Goal: Task Accomplishment & Management: Use online tool/utility

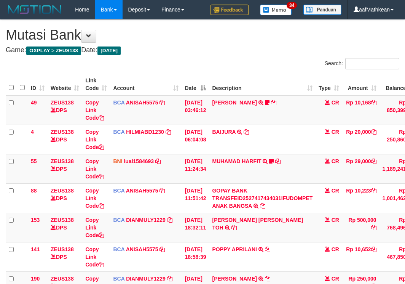
scroll to position [136, 37]
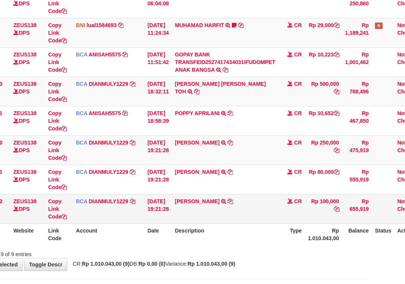
click at [264, 222] on td "GALIH NUR PRABOWO TRSF E-BANKING CR 0110/FTSCY/WS95031 100000.00GALIH NUR PRABO…" at bounding box center [225, 208] width 107 height 29
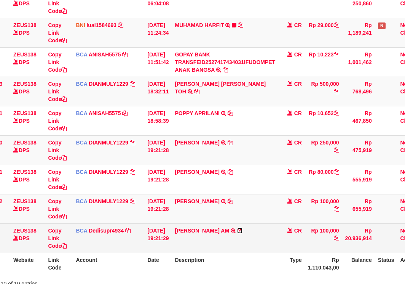
click at [243, 230] on icon at bounding box center [239, 230] width 5 height 5
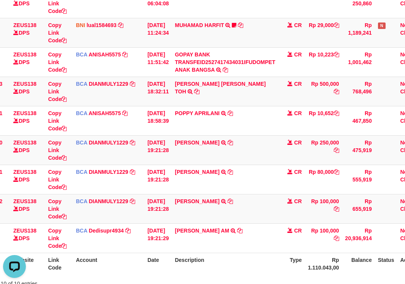
scroll to position [0, 0]
click at [259, 217] on td "GALIH NUR PRABOWO TRSF E-BANKING CR 0110/FTSCY/WS95031 100000.00GALIH NUR PRABO…" at bounding box center [225, 208] width 107 height 29
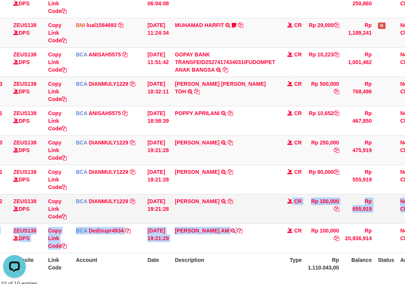
drag, startPoint x: 265, startPoint y: 224, endPoint x: 272, endPoint y: 219, distance: 8.0
click at [267, 224] on tbody "49 ZEUS138 DPS Copy Link Code BCA ANISAH5575 DPS ANISAH mutasi_20251001_3827 | …" at bounding box center [198, 106] width 460 height 294
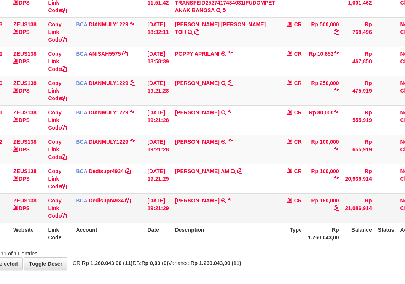
scroll to position [224, 37]
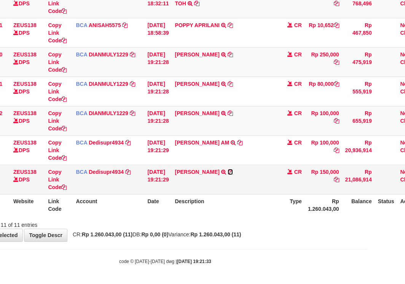
click at [233, 171] on icon at bounding box center [230, 171] width 5 height 5
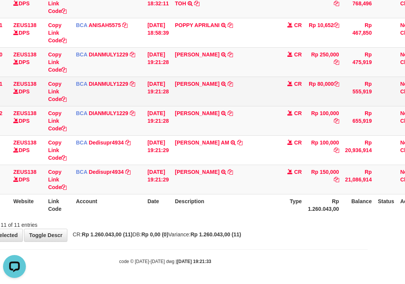
scroll to position [0, 0]
click at [232, 84] on td "FIKRI RAMDHANI TRSF E-BANKING CR 0110/FTSCY/WS95031 80000.00FIKRI RAMDHANI" at bounding box center [225, 91] width 107 height 29
click at [232, 84] on icon at bounding box center [230, 83] width 5 height 5
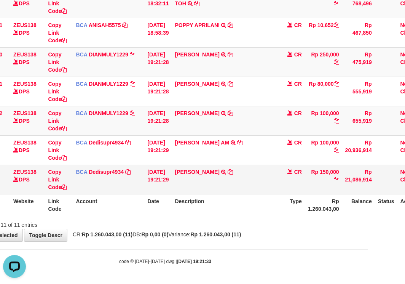
click at [170, 171] on tbody "49 ZEUS138 DPS Copy Link Code BCA ANISAH5575 DPS ANISAH mutasi_20251001_3827 | …" at bounding box center [198, 32] width 460 height 323
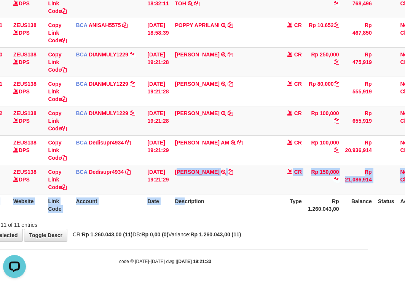
drag, startPoint x: 188, startPoint y: 190, endPoint x: 226, endPoint y: 201, distance: 39.3
click at [191, 198] on table "ID Website Link Code Account Date Description Type Amount Balance Status Action…" at bounding box center [198, 33] width 460 height 366
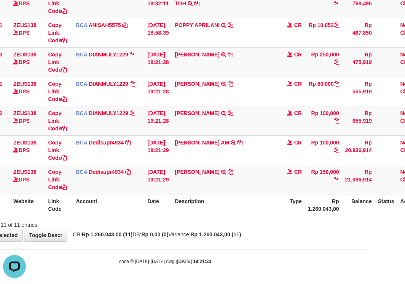
drag, startPoint x: 226, startPoint y: 201, endPoint x: 236, endPoint y: 212, distance: 14.3
click at [229, 215] on th "Description" at bounding box center [225, 205] width 107 height 22
drag, startPoint x: 238, startPoint y: 206, endPoint x: 273, endPoint y: 205, distance: 35.4
click at [253, 206] on th "Description" at bounding box center [225, 205] width 107 height 22
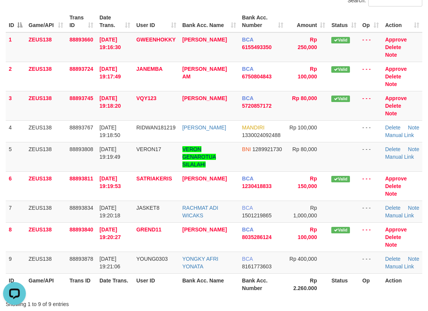
drag, startPoint x: 70, startPoint y: 28, endPoint x: 2, endPoint y: 92, distance: 93.2
click at [63, 66] on table "ID Game/API Trans ID Date Trans. User ID Bank Acc. Name Bank Acc. Number Amount…" at bounding box center [214, 153] width 417 height 285
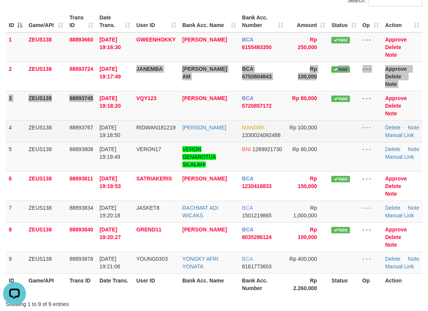
drag, startPoint x: 109, startPoint y: 79, endPoint x: 20, endPoint y: 118, distance: 96.9
click at [118, 91] on tr "3 ZEUS138 88893745 01/10/2025 19:18:20 VQY123 FIKRI RAMDHANI BCA 5720857172 Rp …" at bounding box center [214, 105] width 417 height 29
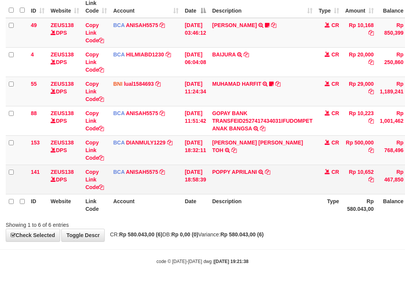
scroll to position [77, 0]
click at [270, 173] on icon at bounding box center [267, 171] width 5 height 5
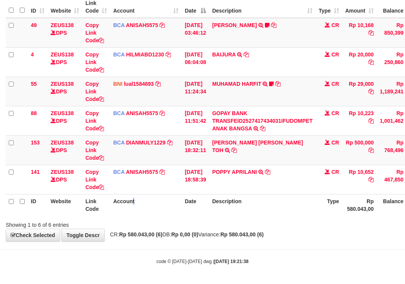
click at [134, 213] on th "Account" at bounding box center [146, 205] width 72 height 22
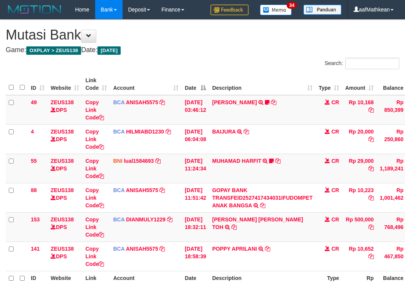
scroll to position [77, 0]
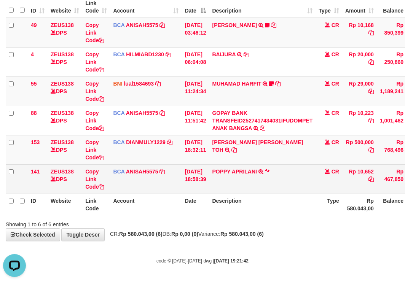
click at [213, 167] on tbody "49 ZEUS138 DPS Copy Link Code BCA ANISAH5575 DPS ANISAH mutasi_20251001_3827 | …" at bounding box center [233, 106] width 454 height 176
click at [229, 173] on link "POPPY APRILANI" at bounding box center [234, 172] width 45 height 6
click at [212, 169] on link "POPPY APRILANI" at bounding box center [234, 172] width 45 height 6
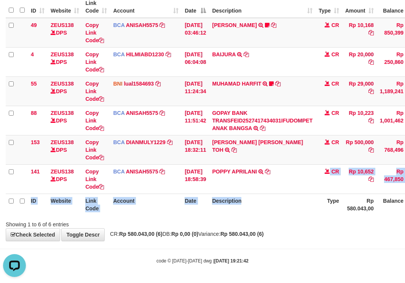
drag, startPoint x: 273, startPoint y: 181, endPoint x: 273, endPoint y: 205, distance: 24.8
click at [273, 205] on table "ID Website Link Code Account Date Description Type Amount Balance Status Action…" at bounding box center [233, 105] width 454 height 219
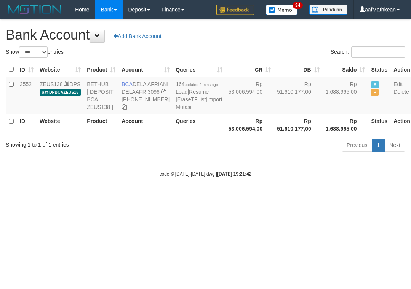
select select "***"
click at [285, 197] on body "Toggle navigation Home Bank Account List Load By Website Group [OXPLAY] ZEUS138…" at bounding box center [205, 98] width 411 height 197
select select "***"
click at [246, 154] on div "Previous 1 Next" at bounding box center [291, 146] width 228 height 16
drag, startPoint x: 208, startPoint y: 176, endPoint x: 208, endPoint y: 181, distance: 4.6
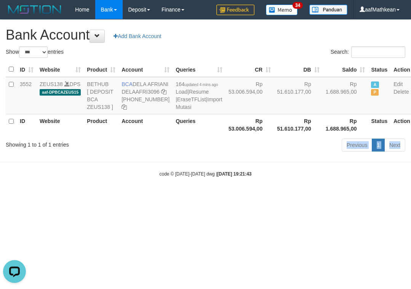
click at [208, 180] on body "Toggle navigation Home Bank Account List Load By Website Group [OXPLAY] ZEUS138…" at bounding box center [205, 98] width 411 height 197
click at [219, 197] on body "Toggle navigation Home Bank Account List Load By Website Group [OXPLAY] ZEUS138…" at bounding box center [205, 98] width 411 height 197
click at [240, 197] on body "Toggle navigation Home Bank Account List Load By Website Group [OXPLAY] ZEUS138…" at bounding box center [205, 98] width 411 height 197
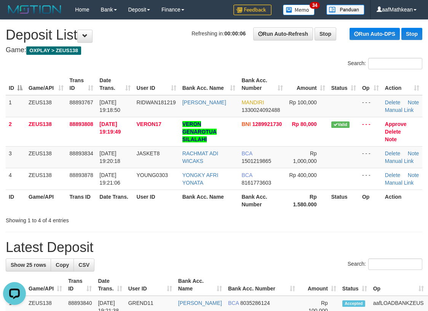
click at [121, 83] on th "Date Trans." at bounding box center [114, 85] width 37 height 22
drag, startPoint x: 149, startPoint y: 157, endPoint x: 152, endPoint y: 161, distance: 5.8
click at [152, 161] on tr "3 ZEUS138 88893834 01/10/2025 19:20:18 JASKET8 RACHMAT ADI WICAKS BCA 150121986…" at bounding box center [214, 157] width 417 height 22
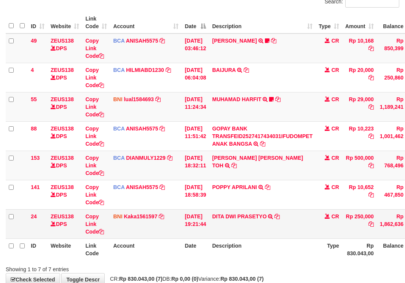
click at [284, 217] on td "DITA DWI PRASETYO TRANSFER DARI SDR DITA DWI PRASETYO" at bounding box center [262, 223] width 107 height 29
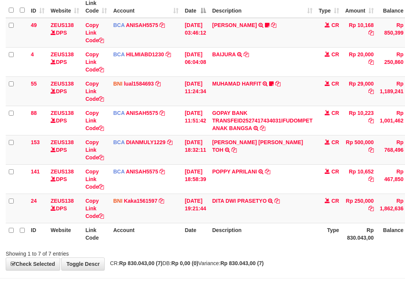
click at [200, 261] on div "**********" at bounding box center [202, 106] width 405 height 328
drag, startPoint x: 201, startPoint y: 263, endPoint x: 340, endPoint y: 246, distance: 139.4
click at [264, 261] on span "CR: Rp 830.043,00 (7) DB: Rp 0,00 (0) Variance: Rp 830.043,00 (7)" at bounding box center [185, 264] width 158 height 6
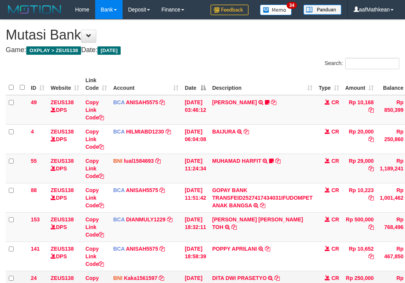
scroll to position [62, 0]
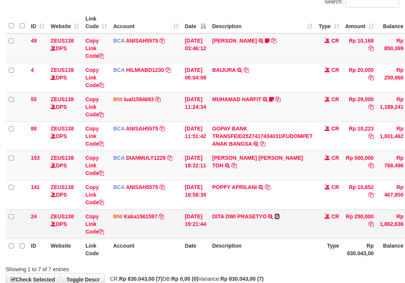
click at [280, 217] on icon at bounding box center [277, 216] width 5 height 5
click at [280, 216] on icon at bounding box center [277, 216] width 5 height 5
drag, startPoint x: 206, startPoint y: 203, endPoint x: 212, endPoint y: 216, distance: 14.2
click at [213, 214] on tbody "49 ZEUS138 DPS Copy Link Code BCA ANISAH5575 DPS ANISAH mutasi_20251001_3827 | …" at bounding box center [233, 137] width 454 height 206
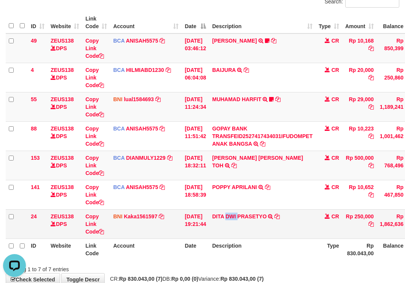
drag, startPoint x: 236, startPoint y: 225, endPoint x: 241, endPoint y: 236, distance: 11.8
click at [242, 236] on td "DITA DWI PRASETYO TRANSFER DARI SDR DITA DWI PRASETYO" at bounding box center [262, 223] width 107 height 29
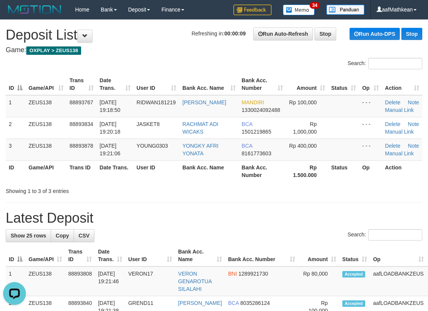
click at [198, 179] on th "Bank Acc. Name" at bounding box center [208, 171] width 59 height 22
drag, startPoint x: 201, startPoint y: 184, endPoint x: 200, endPoint y: 177, distance: 6.1
click at [201, 179] on div "ID Game/API Trans ID Date Trans. User ID Bank Acc. Name Bank Acc. Number Amount…" at bounding box center [214, 127] width 428 height 113
click at [163, 155] on tr "3 ZEUS138 88893878 01/10/2025 19:21:06 YOUNG0303 YONGKY AFRI YONATA BCA 8161773…" at bounding box center [214, 150] width 417 height 22
click at [390, 107] on link "Manual Link" at bounding box center [399, 110] width 29 height 6
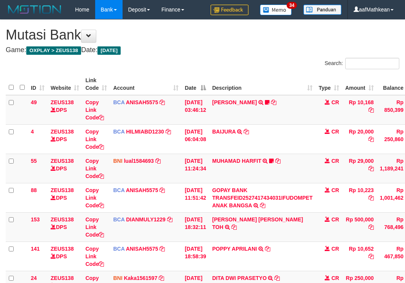
scroll to position [62, 0]
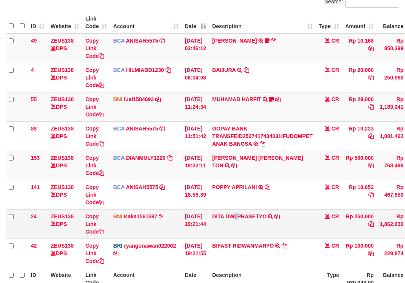
click at [242, 230] on td "DITA DWI PRASETYO TRANSFER DARI SDR DITA DWI PRASETYO" at bounding box center [262, 223] width 107 height 29
click at [242, 229] on td "DITA DWI PRASETYO TRANSFER DARI SDR DITA DWI PRASETYO" at bounding box center [262, 223] width 107 height 29
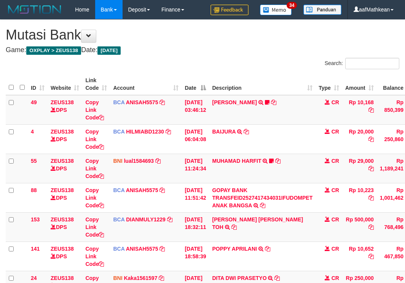
click at [265, 271] on td "DITA DWI PRASETYO TRANSFER DARI SDR DITA DWI PRASETYO" at bounding box center [262, 285] width 107 height 29
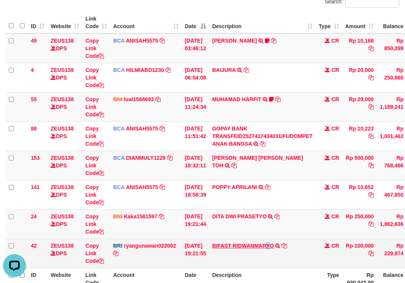
drag, startPoint x: 279, startPoint y: 247, endPoint x: 277, endPoint y: 243, distance: 4.8
click at [283, 245] on td "BIFAST RIDWANMARYO TRANSFER NBMB BIFAST RIDWANMARYO TO [PERSON_NAME]" at bounding box center [262, 253] width 107 height 29
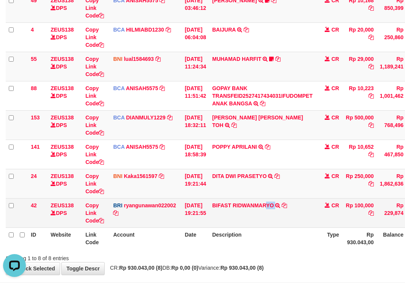
scroll to position [136, 0]
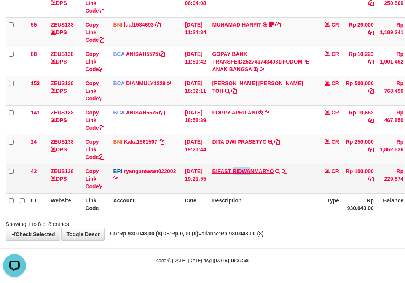
drag, startPoint x: 238, startPoint y: 165, endPoint x: 256, endPoint y: 174, distance: 20.4
click at [256, 174] on td "BIFAST RIDWANMARYO TRANSFER NBMB BIFAST RIDWANMARYO TO [PERSON_NAME]" at bounding box center [262, 178] width 107 height 29
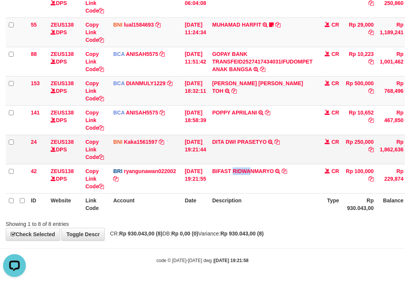
copy link "RIDWA"
drag, startPoint x: 205, startPoint y: 200, endPoint x: 214, endPoint y: 204, distance: 10.6
click at [206, 203] on th "Date" at bounding box center [195, 204] width 27 height 22
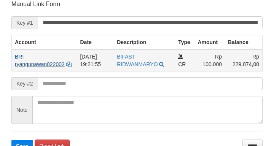
scroll to position [149, 0]
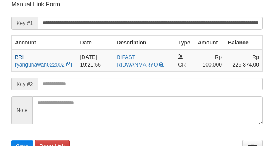
drag, startPoint x: 25, startPoint y: 71, endPoint x: 121, endPoint y: 72, distance: 95.6
click at [33, 76] on form "**********" at bounding box center [136, 76] width 251 height 152
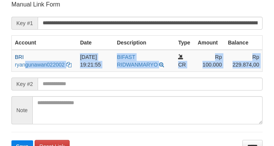
drag, startPoint x: 121, startPoint y: 72, endPoint x: 117, endPoint y: 74, distance: 4.1
click at [120, 72] on form "**********" at bounding box center [136, 76] width 251 height 152
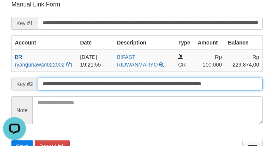
scroll to position [0, 0]
type input "**********"
click at [11, 141] on button "Save" at bounding box center [22, 147] width 22 height 12
click at [123, 82] on input "**********" at bounding box center [150, 84] width 225 height 13
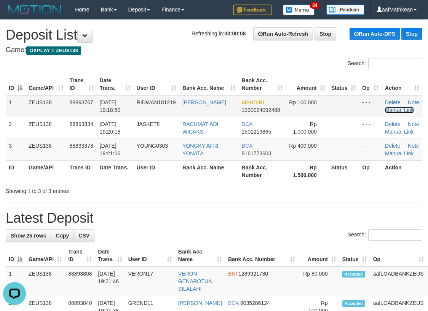
click at [387, 110] on link "Manual Link" at bounding box center [399, 110] width 29 height 6
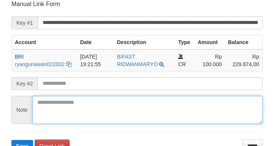
click at [85, 96] on textarea at bounding box center [147, 110] width 230 height 28
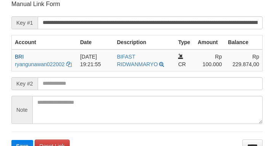
drag, startPoint x: 90, startPoint y: 92, endPoint x: 94, endPoint y: 85, distance: 7.8
click at [90, 91] on form "**********" at bounding box center [136, 76] width 251 height 152
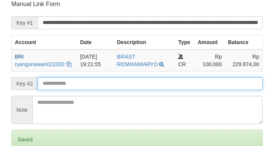
click at [95, 83] on input "text" at bounding box center [150, 83] width 225 height 13
click at [96, 84] on input "text" at bounding box center [150, 83] width 225 height 13
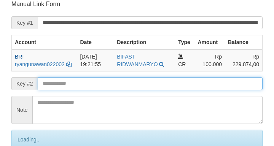
scroll to position [149, 0]
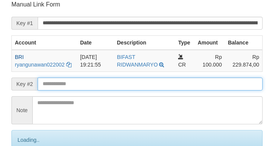
drag, startPoint x: 102, startPoint y: 85, endPoint x: 107, endPoint y: 87, distance: 4.6
click at [102, 85] on input "text" at bounding box center [150, 84] width 225 height 13
click at [107, 89] on input "text" at bounding box center [150, 84] width 225 height 13
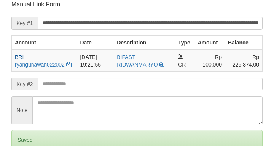
click at [115, 85] on input "text" at bounding box center [150, 84] width 225 height 13
click at [113, 84] on input "text" at bounding box center [150, 84] width 225 height 13
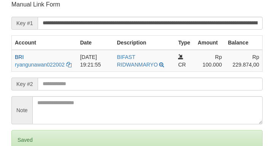
click at [113, 85] on input "text" at bounding box center [150, 84] width 225 height 13
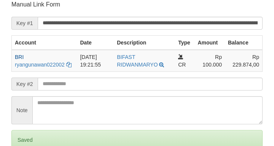
click at [111, 87] on input "text" at bounding box center [150, 84] width 225 height 13
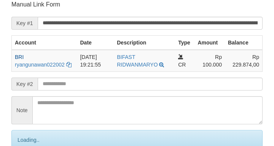
click at [111, 86] on input "text" at bounding box center [150, 84] width 225 height 13
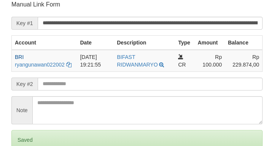
click at [107, 86] on input "text" at bounding box center [150, 84] width 225 height 13
click at [110, 83] on input "text" at bounding box center [150, 84] width 225 height 13
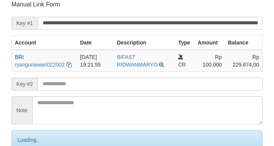
click at [110, 84] on input "text" at bounding box center [150, 84] width 225 height 13
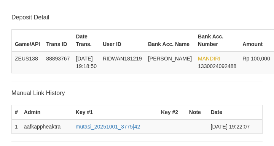
scroll to position [149, 0]
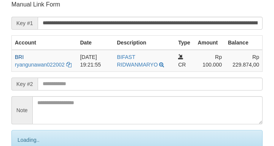
click at [117, 82] on input "text" at bounding box center [150, 84] width 225 height 13
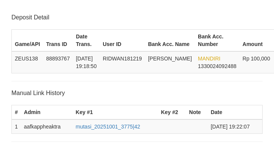
scroll to position [149, 0]
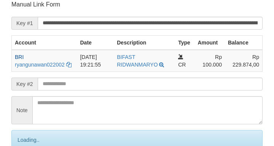
click at [108, 87] on input "text" at bounding box center [150, 84] width 225 height 13
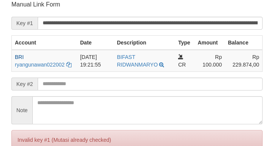
click at [109, 86] on input "text" at bounding box center [150, 84] width 225 height 13
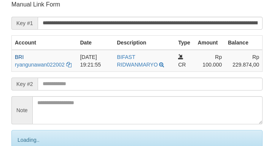
click at [99, 86] on input "text" at bounding box center [150, 84] width 225 height 13
drag, startPoint x: 101, startPoint y: 90, endPoint x: 78, endPoint y: 88, distance: 23.7
click at [102, 90] on input "text" at bounding box center [150, 84] width 225 height 13
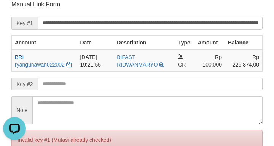
scroll to position [0, 0]
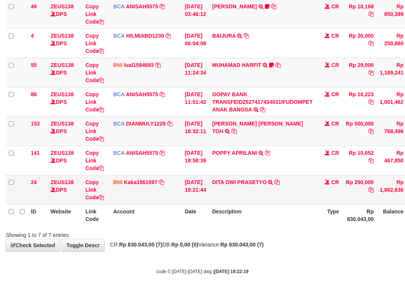
click at [318, 202] on tr "24 ZEUS138 DPS Copy Link Code BNI Kaka1561597 DPS KARMILA mutasi_20251001_2425 …" at bounding box center [233, 189] width 454 height 29
click at [318, 204] on table "ID Website Link Code Account Date Description Type Amount Balance Status Action…" at bounding box center [233, 102] width 454 height 249
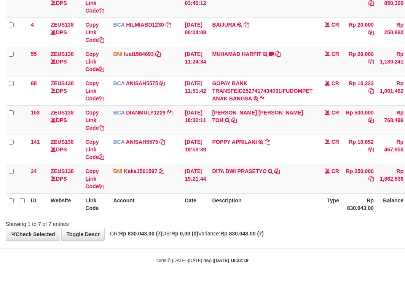
drag, startPoint x: 314, startPoint y: 194, endPoint x: 304, endPoint y: 189, distance: 11.2
click at [315, 195] on th "Description" at bounding box center [262, 204] width 107 height 22
click at [280, 171] on icon at bounding box center [277, 171] width 5 height 5
drag, startPoint x: 283, startPoint y: 173, endPoint x: 408, endPoint y: 160, distance: 126.0
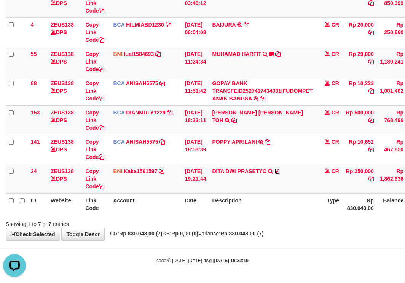
click at [280, 174] on icon at bounding box center [277, 171] width 5 height 5
drag, startPoint x: 276, startPoint y: 187, endPoint x: 260, endPoint y: 199, distance: 20.2
click at [276, 189] on td "DITA DWI PRASETYO TRANSFER DARI SDR DITA DWI PRASETYO" at bounding box center [262, 178] width 107 height 29
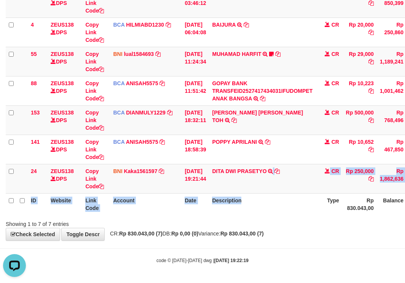
click at [273, 195] on table "ID Website Link Code Account Date Description Type Amount Balance Status Action…" at bounding box center [233, 90] width 454 height 249
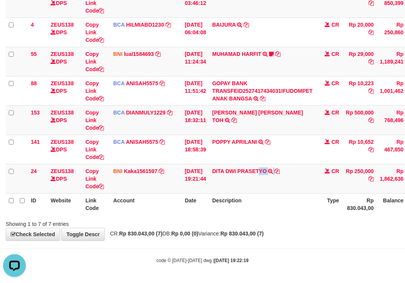
drag, startPoint x: 357, startPoint y: 110, endPoint x: 507, endPoint y: -12, distance: 193.0
click at [405, 0] on html "Toggle navigation Home Bank Account List Load By Website Group [OXPLAY] ZEUS138…" at bounding box center [202, 88] width 405 height 390
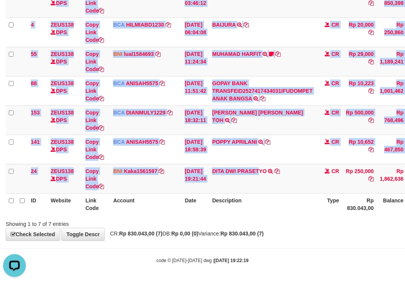
scroll to position [107, 31]
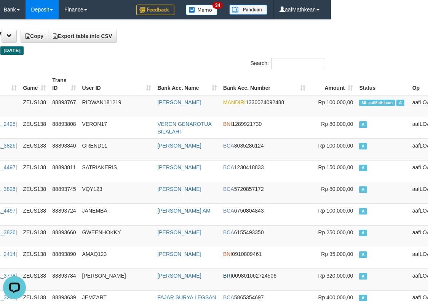
drag, startPoint x: 129, startPoint y: 34, endPoint x: 100, endPoint y: 0, distance: 44.3
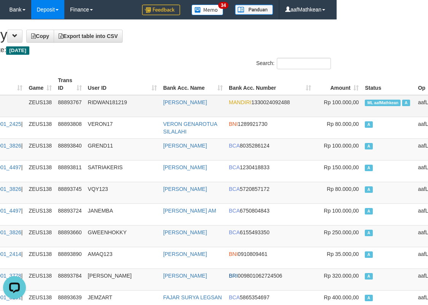
click at [365, 102] on span "ML aafMathkean" at bounding box center [383, 103] width 36 height 6
copy td "aafMathkean"
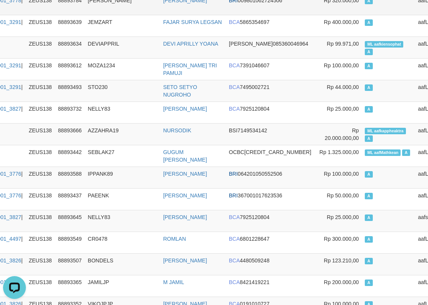
drag, startPoint x: 136, startPoint y: 74, endPoint x: 117, endPoint y: 0, distance: 76.3
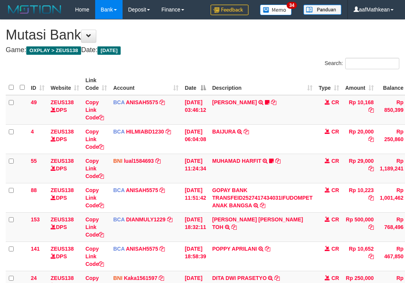
scroll to position [107, 31]
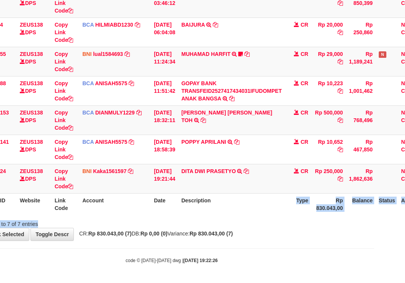
drag, startPoint x: 233, startPoint y: 221, endPoint x: 235, endPoint y: 225, distance: 5.3
click at [243, 227] on div "Search: ID Website Link Code Account Date Description Type Amount Balance Statu…" at bounding box center [172, 89] width 394 height 277
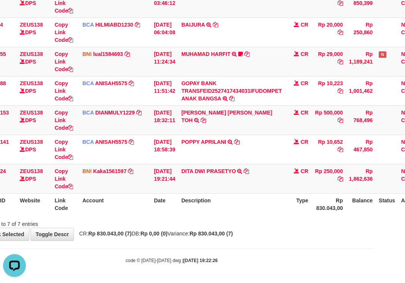
click at [158, 189] on tbody "49 ZEUS138 DPS Copy Link Code BCA ANISAH5575 DPS [PERSON_NAME] mutasi_20251001_…" at bounding box center [202, 91] width 454 height 206
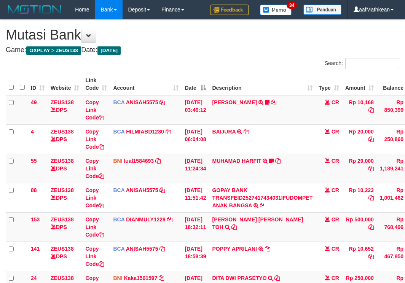
scroll to position [107, 31]
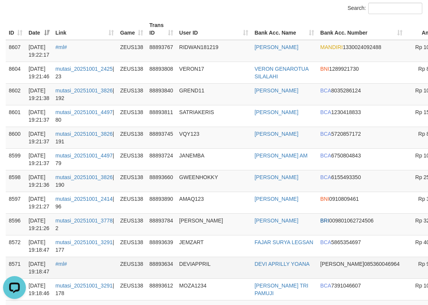
scroll to position [114, 0]
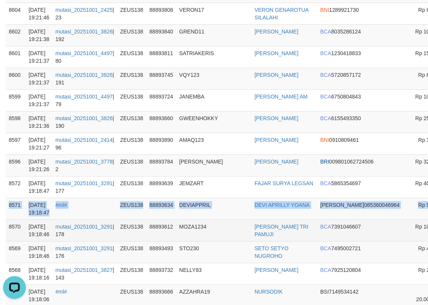
drag, startPoint x: 442, startPoint y: 198, endPoint x: 3, endPoint y: 222, distance: 439.8
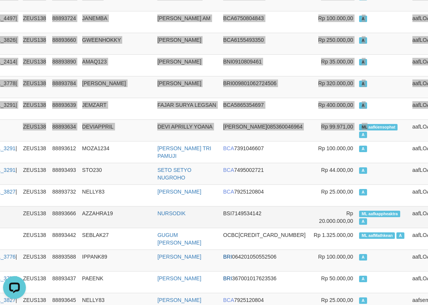
scroll to position [229, 97]
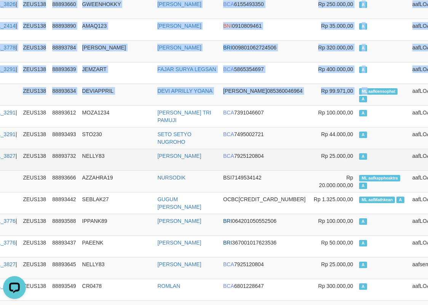
click at [356, 169] on td "A" at bounding box center [382, 160] width 53 height 22
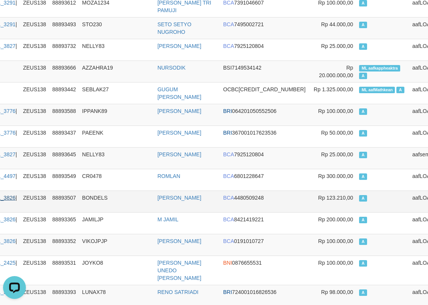
scroll to position [343, 97]
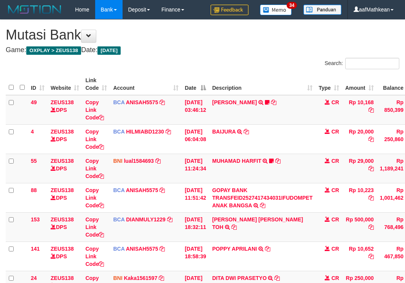
scroll to position [107, 31]
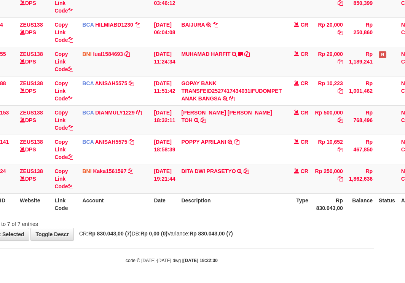
click at [200, 219] on div "Showing 1 to 7 of 7 entries" at bounding box center [171, 222] width 405 height 11
click at [205, 222] on div "Showing 1 to 7 of 7 entries" at bounding box center [171, 222] width 405 height 11
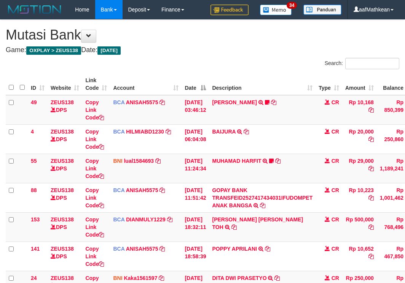
scroll to position [107, 31]
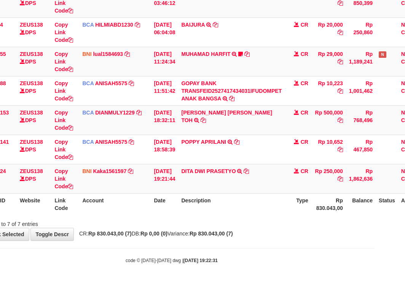
click at [144, 199] on table "ID Website Link Code Account Date Description Type Amount Balance Status Action…" at bounding box center [202, 90] width 454 height 249
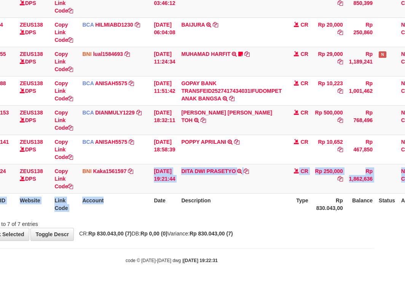
drag, startPoint x: 222, startPoint y: 214, endPoint x: 272, endPoint y: 221, distance: 50.4
click at [228, 216] on div "ID Website Link Code Account Date Description Type Amount Balance Status Action…" at bounding box center [171, 90] width 405 height 253
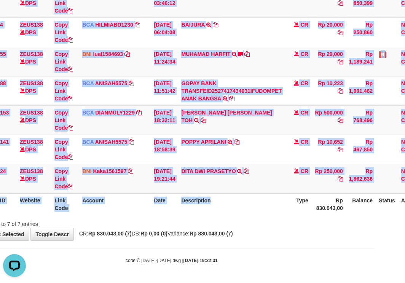
scroll to position [0, 0]
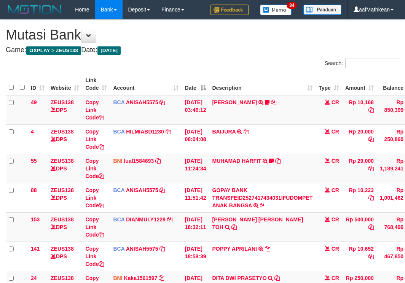
scroll to position [107, 31]
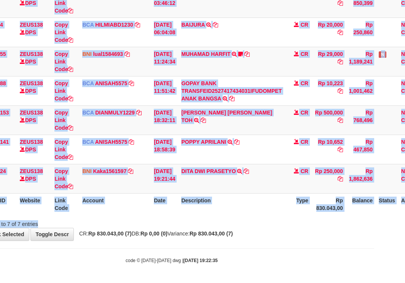
click at [129, 216] on div "Search: ID Website Link Code Account Date Description Type Amount Balance Statu…" at bounding box center [172, 89] width 394 height 277
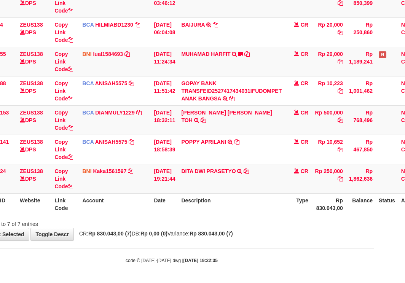
click at [160, 225] on div "Showing 1 to 7 of 7 entries" at bounding box center [171, 222] width 405 height 11
click at [176, 230] on div "**********" at bounding box center [171, 77] width 405 height 328
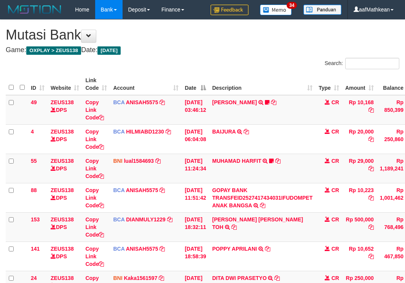
scroll to position [107, 31]
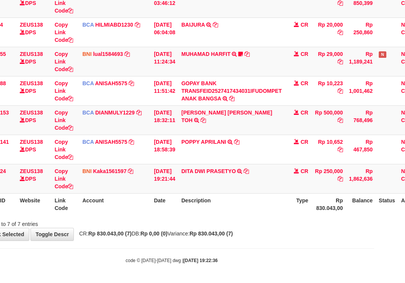
drag, startPoint x: 0, startPoint y: 0, endPoint x: 268, endPoint y: 218, distance: 345.5
click at [234, 218] on div "Showing 1 to 7 of 7 entries" at bounding box center [171, 222] width 405 height 11
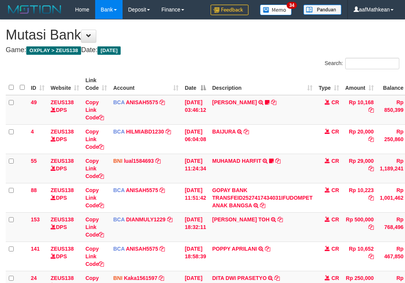
scroll to position [107, 31]
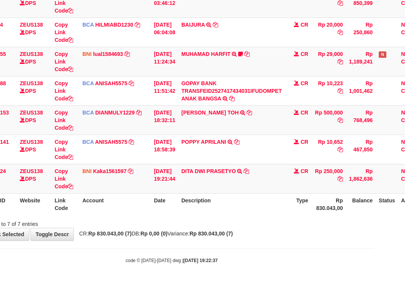
drag, startPoint x: 243, startPoint y: 202, endPoint x: 253, endPoint y: 205, distance: 11.1
click at [247, 204] on th "Description" at bounding box center [231, 204] width 107 height 22
click at [374, 217] on html "Toggle navigation Home Bank Account List Load By Website Group [OXPLAY] ZEUS138…" at bounding box center [171, 88] width 405 height 390
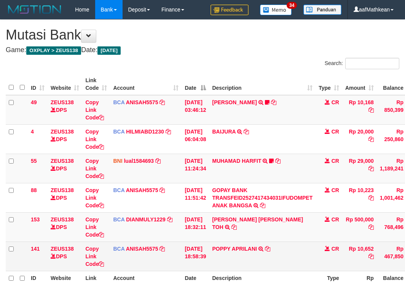
scroll to position [37, 0]
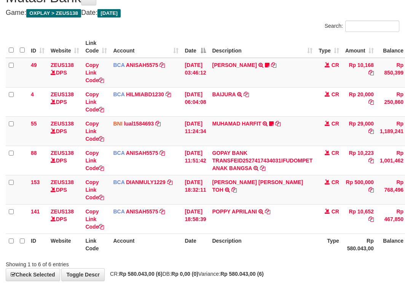
drag, startPoint x: 282, startPoint y: 222, endPoint x: 409, endPoint y: 247, distance: 129.9
click at [341, 235] on table "ID Website Link Code Account Date Description Type Amount Balance Status Action…" at bounding box center [233, 145] width 454 height 219
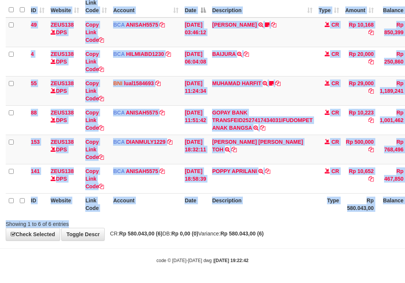
click at [277, 222] on div "Search: ID Website Link Code Account Date Description Type Amount Balance Statu…" at bounding box center [203, 104] width 394 height 248
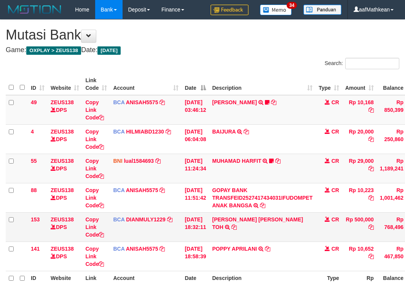
scroll to position [37, 0]
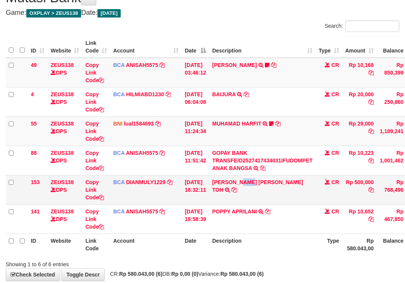
click at [257, 198] on td "CARINA OCTAVIA TOH TRSF E-BANKING CR 0110/FTSCY/WS95031 500000.00CARINA OCTAVIA…" at bounding box center [262, 189] width 107 height 29
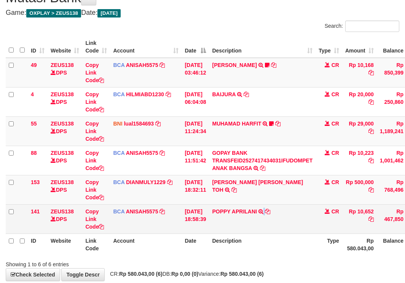
drag, startPoint x: 269, startPoint y: 205, endPoint x: 390, endPoint y: 233, distance: 124.0
click at [278, 211] on td "POPPY APRILANI TRSF E-BANKING CR 0110/FTSCY/WS95271 10652.00POPPY APRILANI" at bounding box center [262, 219] width 107 height 29
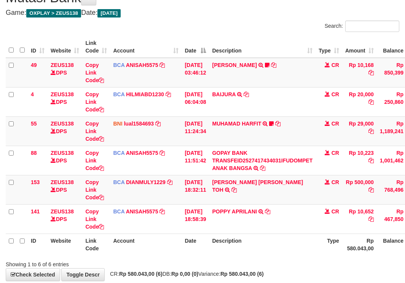
scroll to position [78, 0]
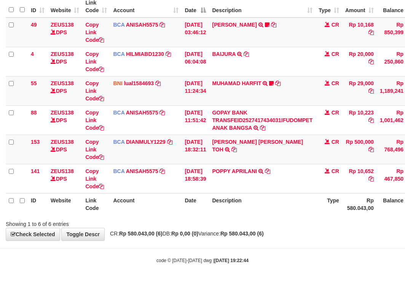
click at [164, 219] on div "Showing 1 to 6 of 6 entries" at bounding box center [84, 222] width 169 height 11
click at [405, 202] on html "Toggle navigation Home Bank Account List Load By Website Group [OXPLAY] ZEUS138…" at bounding box center [202, 102] width 405 height 361
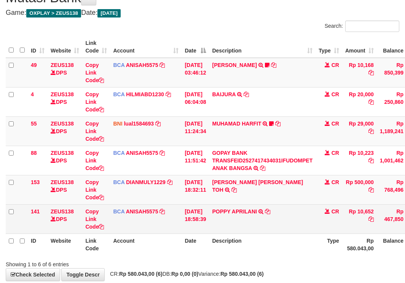
click at [216, 225] on div "Search: ID Website Link Code Account Date Description Type Amount Balance Statu…" at bounding box center [203, 145] width 394 height 248
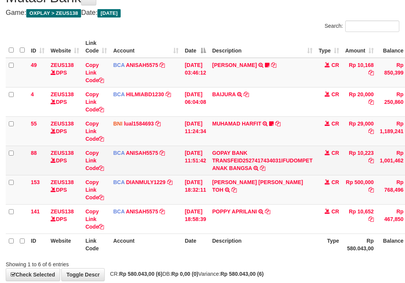
scroll to position [78, 0]
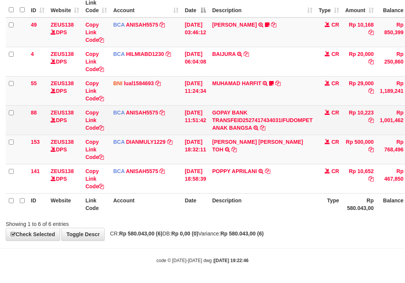
click at [210, 193] on div "Search: ID Website Link Code Account Date Description Type Amount Balance Statu…" at bounding box center [203, 104] width 394 height 248
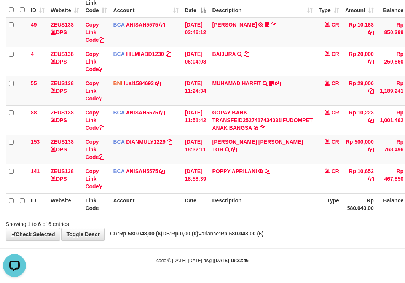
scroll to position [0, 0]
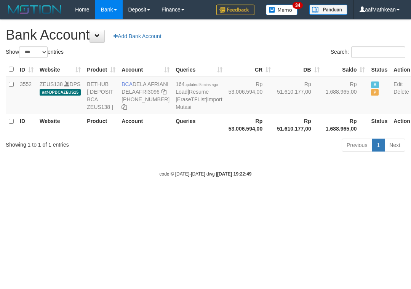
select select "***"
drag, startPoint x: 0, startPoint y: 0, endPoint x: 245, endPoint y: 206, distance: 320.6
click at [246, 197] on body "Toggle navigation Home Bank Account List Load By Website Group [OXPLAY] ZEUS138…" at bounding box center [205, 98] width 411 height 197
select select "***"
click at [241, 197] on body "Toggle navigation Home Bank Account List Load By Website Group [OXPLAY] ZEUS138…" at bounding box center [205, 98] width 411 height 197
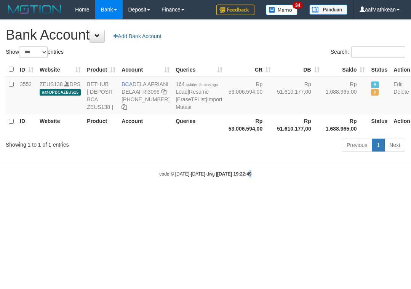
click at [243, 197] on body "Toggle navigation Home Bank Account List Load By Website Group [OXPLAY] ZEUS138…" at bounding box center [205, 98] width 411 height 197
select select "***"
drag, startPoint x: 248, startPoint y: 201, endPoint x: 235, endPoint y: 182, distance: 23.2
click at [248, 197] on body "Toggle navigation Home Bank Account List Load By Website Group [OXPLAY] ZEUS138…" at bounding box center [205, 98] width 411 height 197
click at [244, 194] on body "Toggle navigation Home Bank Account List Load By Website Group [OXPLAY] ZEUS138…" at bounding box center [205, 98] width 411 height 197
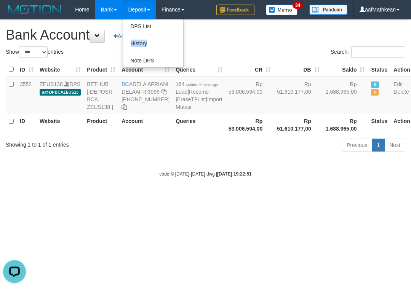
drag, startPoint x: 157, startPoint y: 35, endPoint x: 141, endPoint y: 26, distance: 18.1
click at [153, 37] on ul "DPS List History Note DPS" at bounding box center [153, 43] width 61 height 49
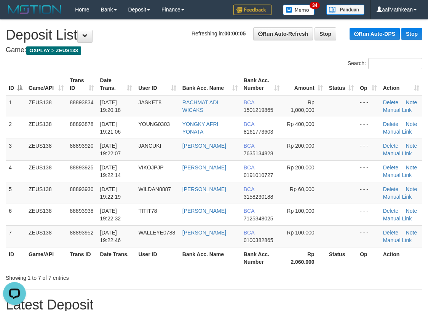
click at [184, 71] on div "Search: ID Game/API Trans ID Date Trans. User ID Bank Acc. Name Bank Acc. Numbe…" at bounding box center [214, 170] width 417 height 224
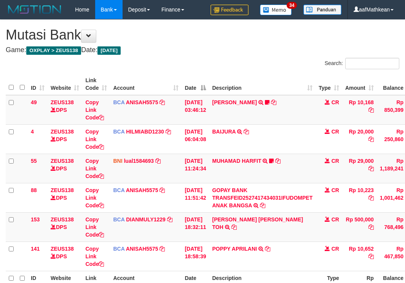
scroll to position [37, 0]
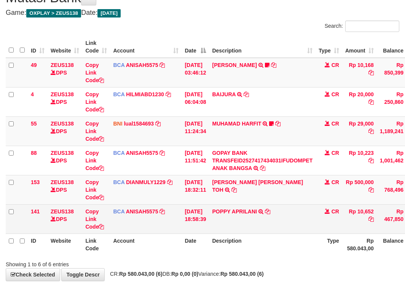
click at [291, 211] on td "POPPY APRILANI TRSF E-BANKING CR 0110/FTSCY/WS95271 10652.00POPPY APRILANI" at bounding box center [262, 219] width 107 height 29
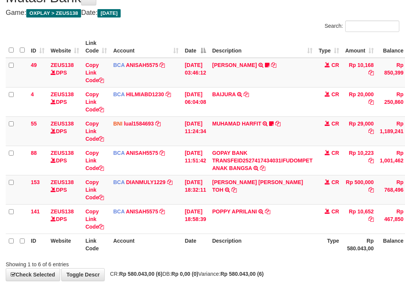
click at [304, 222] on td "POPPY APRILANI TRSF E-BANKING CR 0110/FTSCY/WS95271 10652.00POPPY APRILANI" at bounding box center [262, 219] width 107 height 29
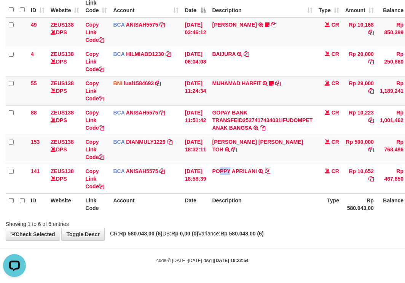
drag, startPoint x: 241, startPoint y: 195, endPoint x: 243, endPoint y: 199, distance: 5.0
click at [242, 196] on table "ID Website Link Code Account Date Description Type Amount Balance Status Action…" at bounding box center [233, 105] width 454 height 219
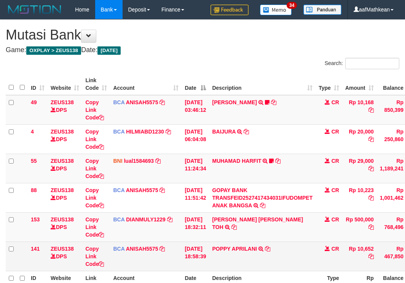
click at [264, 213] on td "CARINA OCTAVIA TOH TRSF E-BANKING CR 0110/FTSCY/WS95031 500000.00CARINA OCTAVIA…" at bounding box center [262, 227] width 107 height 29
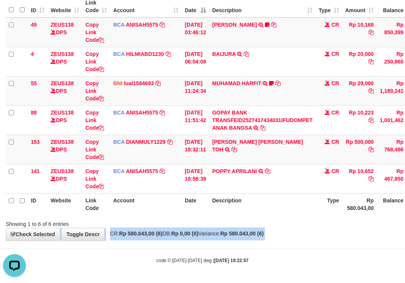
click at [303, 275] on body "Toggle navigation Home Bank Account List Load By Website Group [OXPLAY] ZEUS138…" at bounding box center [202, 102] width 405 height 361
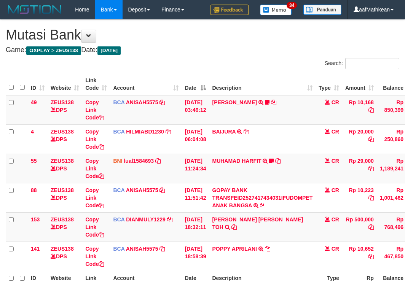
scroll to position [37, 0]
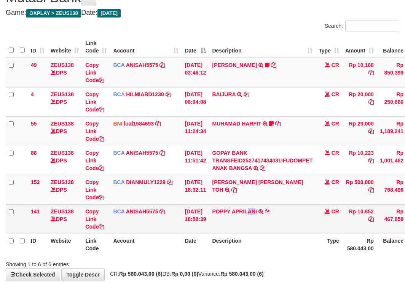
drag, startPoint x: 256, startPoint y: 223, endPoint x: 277, endPoint y: 227, distance: 20.5
click at [272, 225] on td "POPPY APRILANI TRSF E-BANKING CR 0110/FTSCY/WS95271 10652.00POPPY APRILANI" at bounding box center [262, 219] width 107 height 29
click at [308, 215] on td "POPPY APRILANI TRSF E-BANKING CR 0110/FTSCY/WS95271 10652.00POPPY APRILANI" at bounding box center [262, 219] width 107 height 29
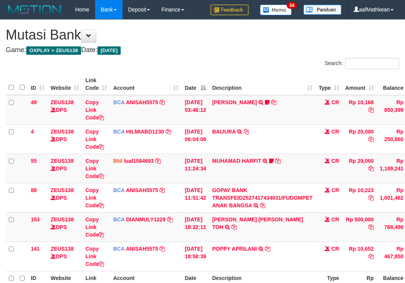
scroll to position [37, 0]
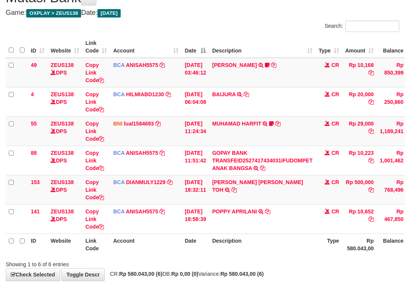
click at [304, 213] on td "POPPY APRILANI TRSF E-BANKING CR 0110/FTSCY/WS95271 10652.00POPPY APRILANI" at bounding box center [262, 219] width 107 height 29
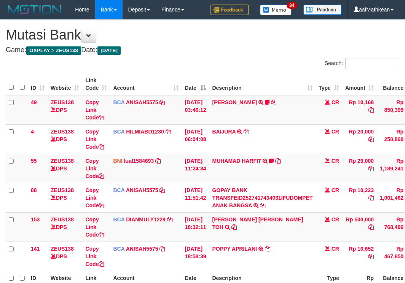
click at [299, 242] on td "POPPY APRILANI TRSF E-BANKING CR 0110/FTSCY/WS95271 10652.00POPPY APRILANI" at bounding box center [262, 256] width 107 height 29
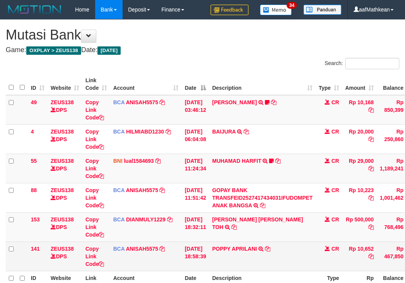
scroll to position [37, 0]
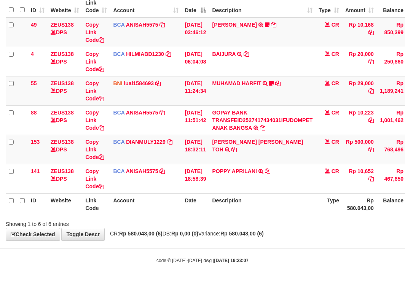
scroll to position [78, 0]
drag, startPoint x: 229, startPoint y: 219, endPoint x: 232, endPoint y: 222, distance: 4.0
click at [232, 222] on div "Showing 1 to 6 of 6 entries" at bounding box center [202, 222] width 405 height 11
click at [238, 224] on div "Showing 1 to 6 of 6 entries" at bounding box center [202, 222] width 405 height 11
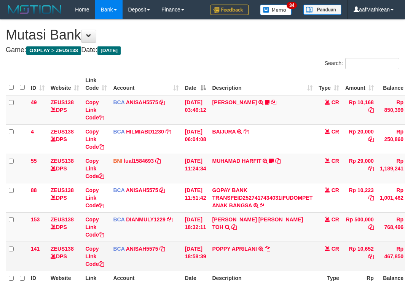
click at [238, 242] on td "POPPY APRILANI TRSF E-BANKING CR 0110/FTSCY/WS95271 10652.00POPPY APRILANI" at bounding box center [262, 256] width 107 height 29
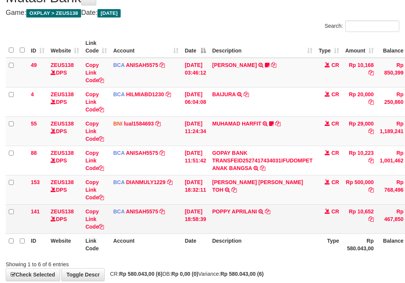
click at [278, 229] on td "POPPY APRILANI TRSF E-BANKING CR 0110/FTSCY/WS95271 10652.00POPPY APRILANI" at bounding box center [262, 219] width 107 height 29
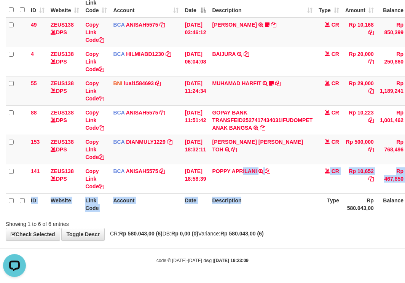
drag, startPoint x: 249, startPoint y: 186, endPoint x: 257, endPoint y: 221, distance: 35.2
click at [258, 214] on table "ID Website Link Code Account Date Description Type Amount Balance Status Action…" at bounding box center [233, 105] width 454 height 219
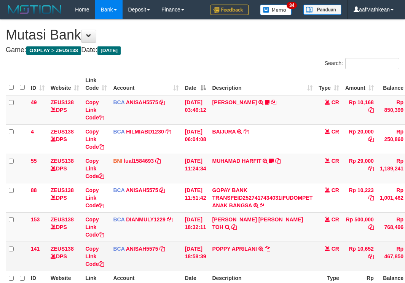
scroll to position [37, 0]
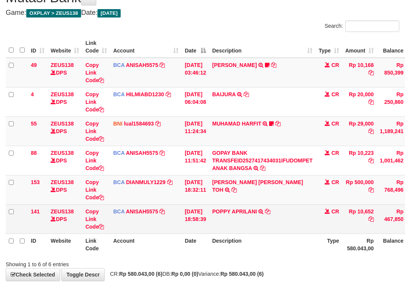
click at [249, 227] on td "POPPY APRILANI TRSF E-BANKING CR 0110/FTSCY/WS95271 10652.00POPPY APRILANI" at bounding box center [262, 219] width 107 height 29
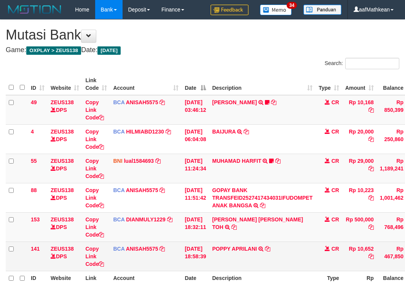
click at [293, 242] on td "POPPY APRILANI TRSF E-BANKING CR 0110/FTSCY/WS95271 10652.00POPPY APRILANI" at bounding box center [262, 256] width 107 height 29
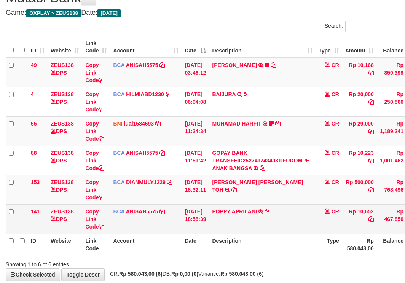
scroll to position [78, 0]
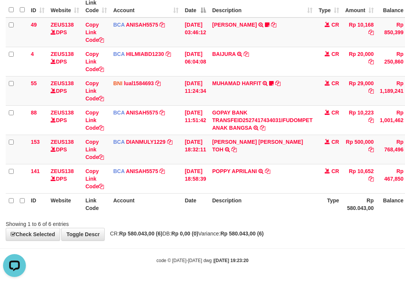
drag, startPoint x: 252, startPoint y: 221, endPoint x: 262, endPoint y: 213, distance: 13.3
click at [252, 220] on div "Showing 1 to 6 of 6 entries" at bounding box center [202, 222] width 405 height 11
click at [262, 213] on th "Description" at bounding box center [262, 204] width 107 height 22
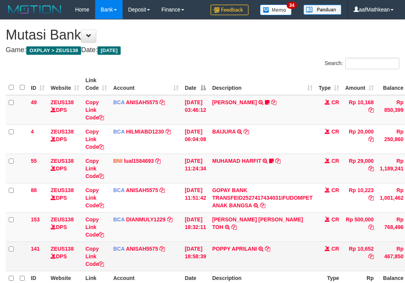
scroll to position [37, 0]
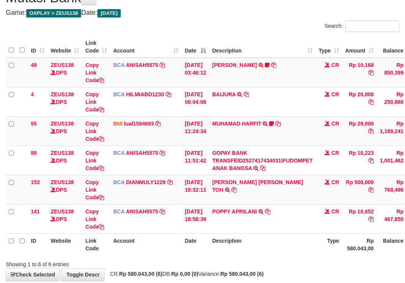
scroll to position [78, 0]
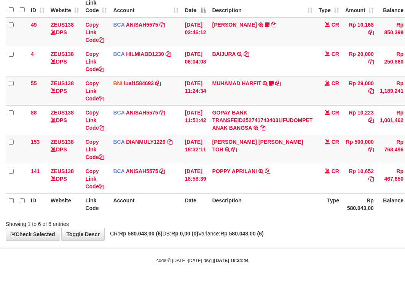
click at [304, 240] on div "**********" at bounding box center [202, 91] width 405 height 299
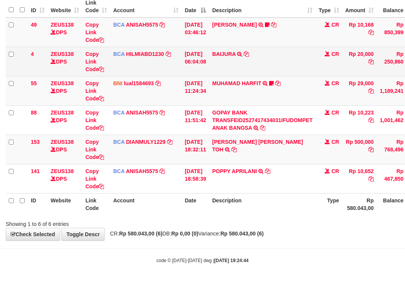
drag, startPoint x: 269, startPoint y: 50, endPoint x: 258, endPoint y: 72, distance: 24.9
click at [260, 69] on td "BAIJURA TRSF E-BANKING CR 0110/FTSCY/WS95051 20000.002025100191215388 TRFDN-BAI…" at bounding box center [262, 61] width 107 height 29
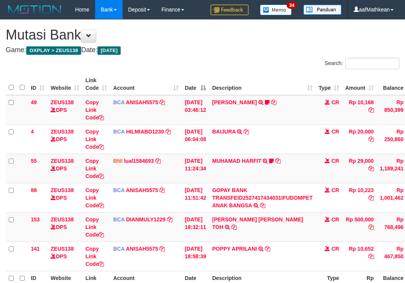
click at [233, 154] on td "MUHAMAD HARFIT TRANSFER DARI SDR MUHAMAD HARFIT Sano27" at bounding box center [262, 168] width 107 height 29
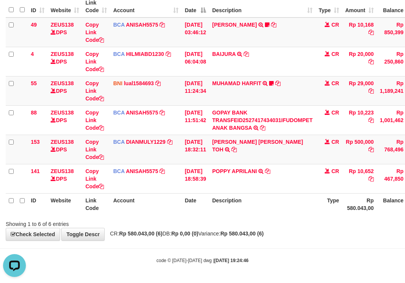
drag, startPoint x: 231, startPoint y: 190, endPoint x: 296, endPoint y: 193, distance: 65.2
click at [281, 211] on table "ID Website Link Code Account Date Description Type Amount Balance Status Action…" at bounding box center [233, 105] width 454 height 219
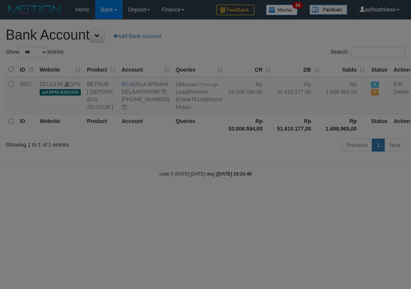
select select "***"
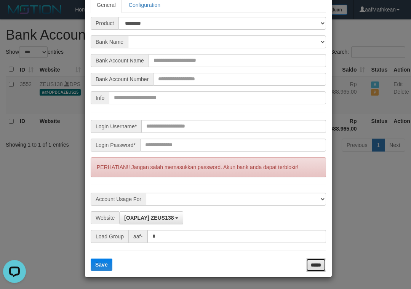
drag, startPoint x: 315, startPoint y: 265, endPoint x: 328, endPoint y: 257, distance: 14.8
click at [315, 265] on input "*****" at bounding box center [316, 265] width 20 height 13
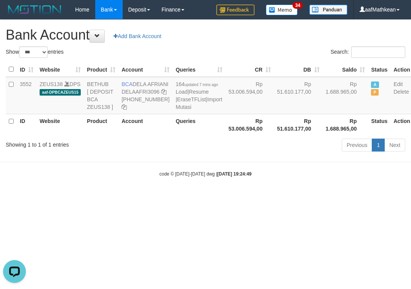
click at [336, 197] on html "Toggle navigation Home Bank Account List Load By Website Group [OXPLAY] ZEUS138…" at bounding box center [205, 98] width 411 height 197
copy td "DEL"
drag, startPoint x: 135, startPoint y: 82, endPoint x: 145, endPoint y: 88, distance: 12.2
click at [145, 88] on td "BCA DELA AFRIANI DELAAFRI3096 869-245-8639" at bounding box center [145, 95] width 54 height 37
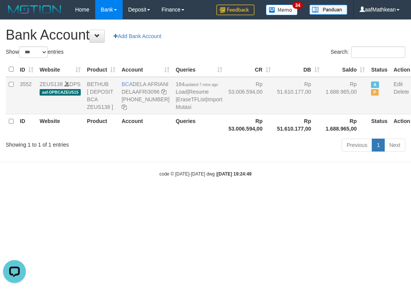
click at [142, 88] on td "BCA DELA AFRIANI DELAAFRI3096 869-245-8639" at bounding box center [145, 95] width 54 height 37
drag, startPoint x: 135, startPoint y: 83, endPoint x: 143, endPoint y: 93, distance: 12.4
click at [143, 93] on td "BCA DELA AFRIANI DELAAFRI3096 869-245-8639" at bounding box center [145, 95] width 54 height 37
copy td "DELA AFRIANI"
click at [368, 136] on th "Status" at bounding box center [379, 125] width 22 height 22
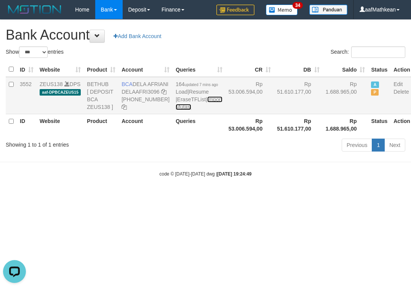
click at [179, 110] on link "Import Mutasi" at bounding box center [199, 103] width 46 height 14
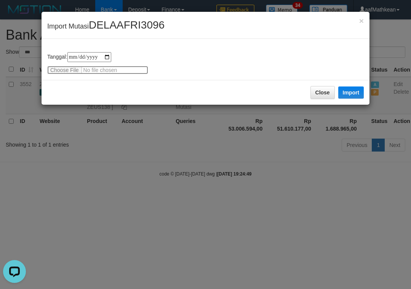
click at [67, 72] on input "file" at bounding box center [97, 70] width 101 height 8
type input "**********"
click at [343, 91] on button "Import" at bounding box center [351, 92] width 26 height 12
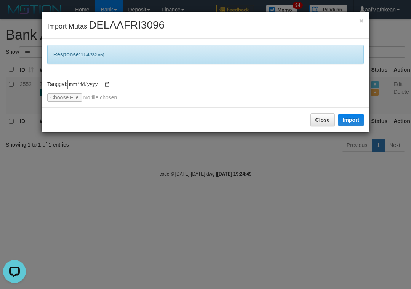
drag, startPoint x: 219, startPoint y: 155, endPoint x: 227, endPoint y: 184, distance: 30.1
click at [226, 184] on div "**********" at bounding box center [205, 144] width 411 height 289
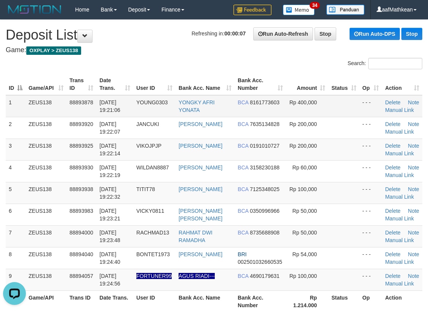
drag, startPoint x: 85, startPoint y: 74, endPoint x: 36, endPoint y: 101, distance: 55.1
click at [80, 82] on tr "ID Game/API Trans ID Date Trans. User ID Bank Acc. Name Bank Acc. Number Amount…" at bounding box center [214, 85] width 417 height 22
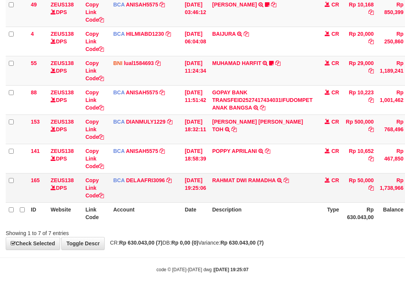
scroll to position [107, 0]
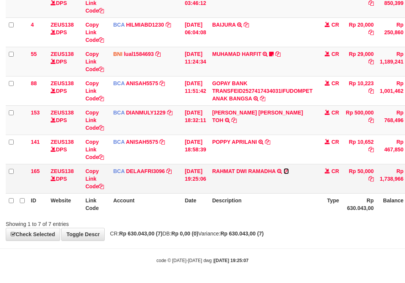
click at [289, 173] on icon at bounding box center [286, 171] width 5 height 5
click at [273, 213] on th "Description" at bounding box center [262, 204] width 107 height 22
click at [271, 206] on th "Description" at bounding box center [262, 204] width 107 height 22
click at [287, 202] on th "Description" at bounding box center [262, 204] width 107 height 22
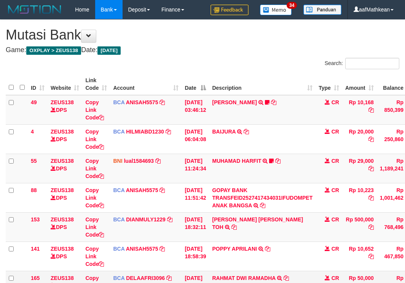
scroll to position [59, 0]
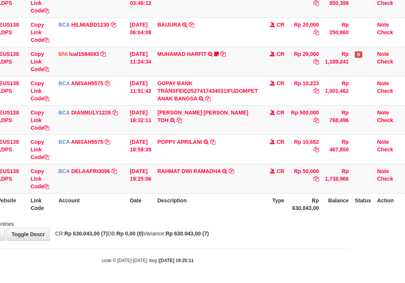
click at [350, 283] on html "Toggle navigation Home Bank Account List Load By Website Group [OXPLAY] ZEUS138…" at bounding box center [147, 88] width 405 height 390
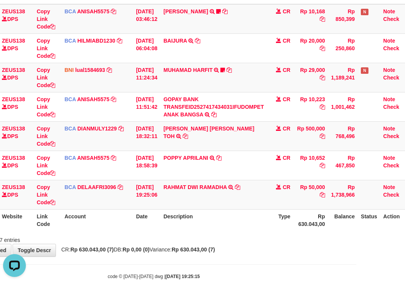
click at [253, 209] on th "Description" at bounding box center [213, 220] width 107 height 22
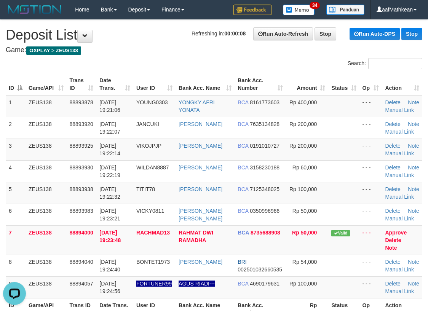
click at [104, 53] on h4 "Game: OXPLAY > ZEUS138" at bounding box center [214, 50] width 417 height 8
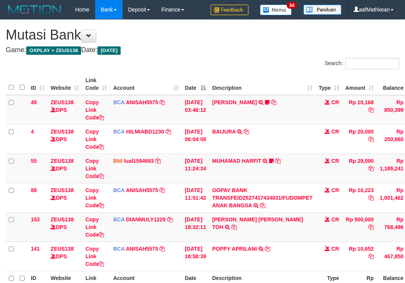
click at [257, 209] on td "GOPAY BANK TRANSFEID2527417434031IFUDOMPET ANAK BANGSA TRSF E-BANKING CR 0110/F…" at bounding box center [262, 197] width 107 height 29
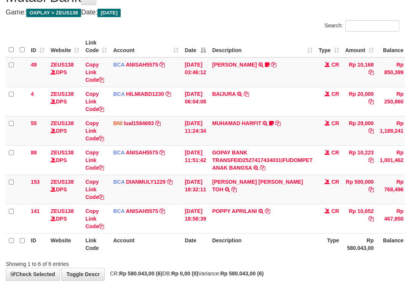
scroll to position [78, 0]
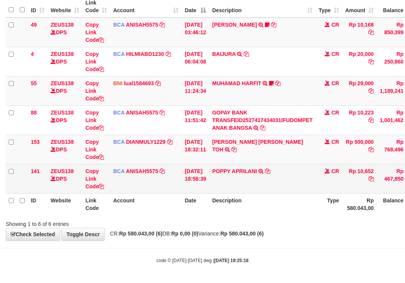
click at [278, 168] on td "POPPY APRILANI TRSF E-BANKING CR 0110/FTSCY/WS95271 10652.00POPPY APRILANI" at bounding box center [262, 178] width 107 height 29
click at [270, 171] on icon at bounding box center [267, 171] width 5 height 5
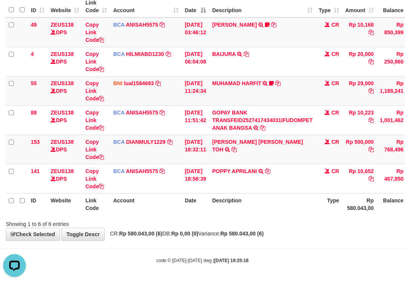
click at [171, 212] on th "Account" at bounding box center [146, 204] width 72 height 22
drag, startPoint x: 172, startPoint y: 216, endPoint x: 176, endPoint y: 217, distance: 3.8
click at [172, 217] on div "ID Website Link Code Account Date Description Type Amount Balance Status Action…" at bounding box center [202, 106] width 405 height 224
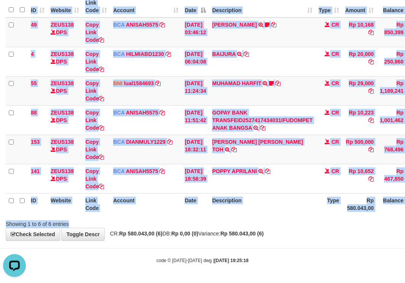
drag, startPoint x: 184, startPoint y: 219, endPoint x: 410, endPoint y: 285, distance: 235.8
click at [353, 273] on body "Toggle navigation Home Bank Account List Load By Website Group [OXPLAY] ZEUS138…" at bounding box center [202, 102] width 405 height 361
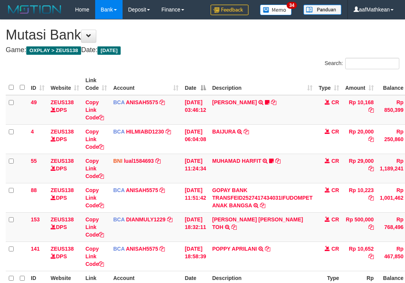
scroll to position [37, 0]
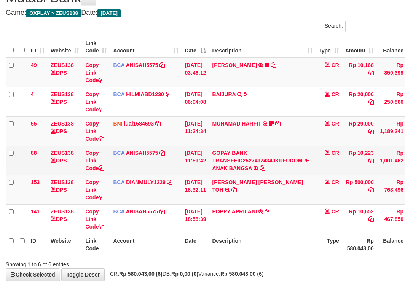
drag, startPoint x: 176, startPoint y: 224, endPoint x: 173, endPoint y: 167, distance: 56.9
click at [177, 190] on tbody "49 ZEUS138 DPS Copy Link Code BCA ANISAH5575 DPS [PERSON_NAME] mutasi_20251001_…" at bounding box center [233, 146] width 454 height 176
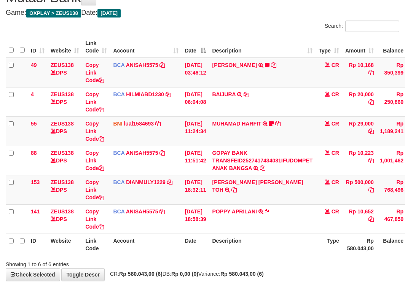
scroll to position [78, 0]
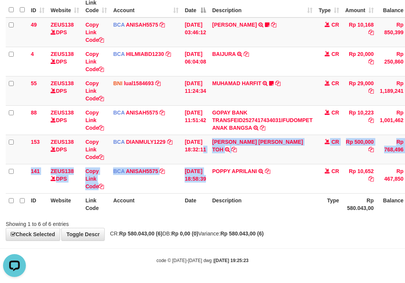
drag, startPoint x: 221, startPoint y: 204, endPoint x: 225, endPoint y: 221, distance: 17.1
click at [225, 216] on div "ID Website Link Code Account Date Description Type Amount Balance Status Action…" at bounding box center [202, 106] width 405 height 224
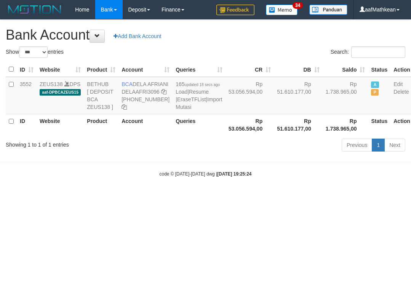
select select "***"
click at [238, 179] on body "Toggle navigation Home Bank Account List Load By Website Group [OXPLAY] ZEUS138…" at bounding box center [205, 98] width 411 height 197
select select "***"
click at [164, 147] on body "Toggle navigation Home Bank Account List Load By Website Group [OXPLAY] ZEUS138…" at bounding box center [205, 98] width 411 height 197
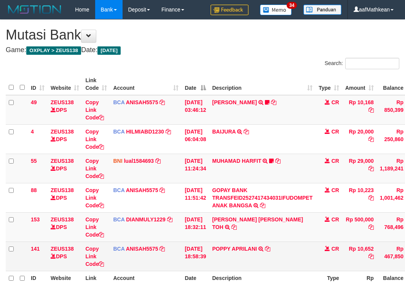
click at [227, 242] on td "POPPY APRILANI TRSF E-BANKING CR 0110/FTSCY/WS95271 10652.00POPPY APRILANI" at bounding box center [262, 256] width 107 height 29
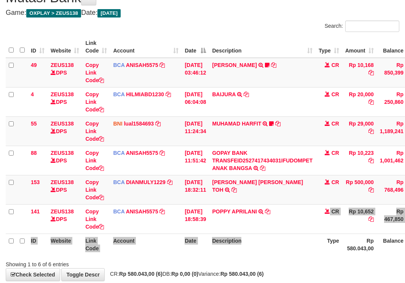
drag, startPoint x: 275, startPoint y: 232, endPoint x: 280, endPoint y: 237, distance: 6.7
click at [280, 237] on table "ID Website Link Code Account Date Description Type Amount Balance Status Action…" at bounding box center [233, 145] width 454 height 219
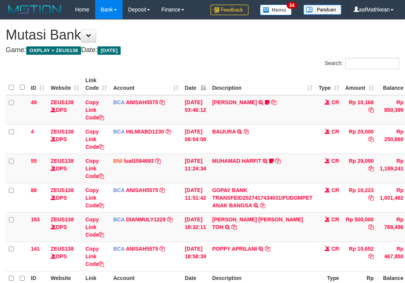
click at [282, 271] on th "Description" at bounding box center [262, 282] width 107 height 22
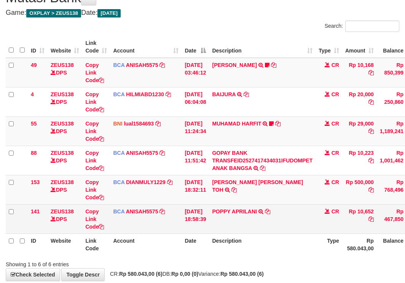
click at [275, 230] on td "POPPY APRILANI TRSF E-BANKING CR 0110/FTSCY/WS95271 10652.00POPPY APRILANI" at bounding box center [262, 219] width 107 height 29
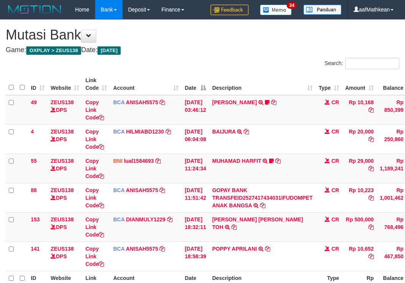
click at [405, 251] on html "Toggle navigation Home Bank Account List Load By Website Group [OXPLAY] ZEUS138…" at bounding box center [202, 180] width 405 height 361
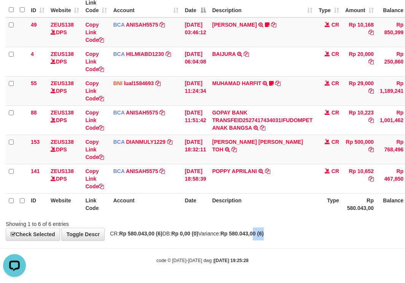
scroll to position [58, 60]
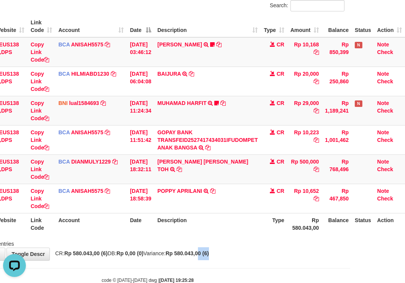
drag, startPoint x: 278, startPoint y: 232, endPoint x: 651, endPoint y: 283, distance: 376.0
click at [350, 283] on html "Toggle navigation Home Bank Account List Load By Website Group [OXPLAY] ZEUS138…" at bounding box center [147, 122] width 405 height 361
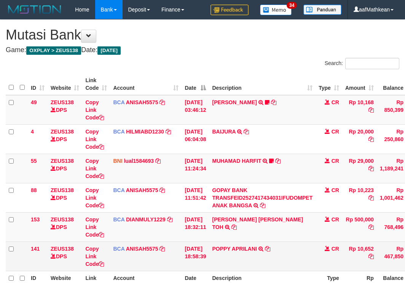
scroll to position [40, 0]
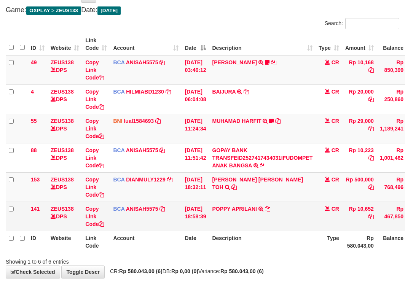
click at [285, 227] on td "POPPY APRILANI TRSF E-BANKING CR 0110/FTSCY/WS95271 10652.00POPPY APRILANI" at bounding box center [262, 216] width 107 height 29
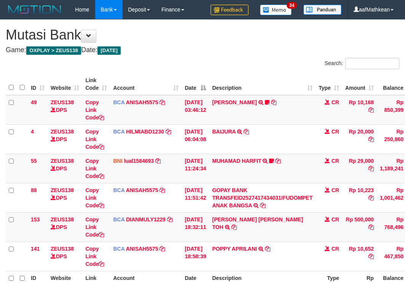
click at [284, 242] on td "POPPY APRILANI TRSF E-BANKING CR 0110/FTSCY/WS95271 10652.00POPPY APRILANI" at bounding box center [262, 256] width 107 height 29
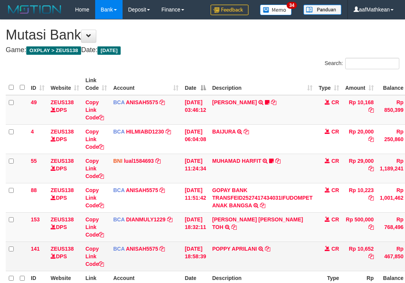
scroll to position [40, 0]
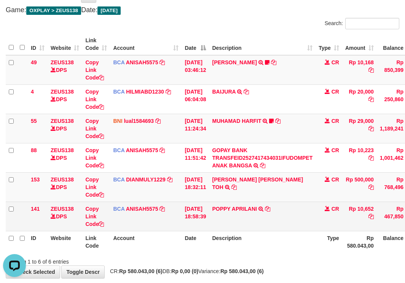
click at [283, 226] on td "POPPY APRILANI TRSF E-BANKING CR 0110/FTSCY/WS95271 10652.00POPPY APRILANI" at bounding box center [262, 216] width 107 height 29
click at [283, 229] on td "POPPY APRILANI TRSF E-BANKING CR 0110/FTSCY/WS95271 10652.00POPPY APRILANI" at bounding box center [262, 216] width 107 height 29
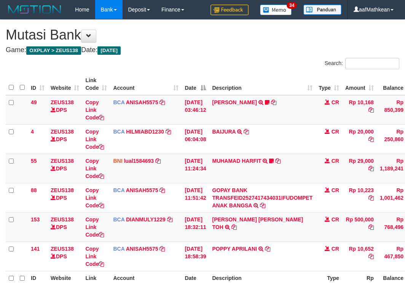
scroll to position [40, 0]
click at [288, 242] on td "POPPY APRILANI TRSF E-BANKING CR 0110/FTSCY/WS95271 10652.00POPPY APRILANI" at bounding box center [262, 256] width 107 height 29
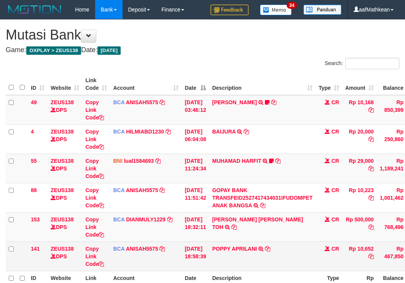
scroll to position [40, 0]
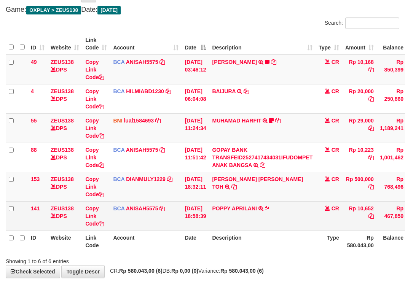
click at [287, 228] on td "POPPY APRILANI TRSF E-BANKING CR 0110/FTSCY/WS95271 10652.00POPPY APRILANI" at bounding box center [262, 215] width 107 height 29
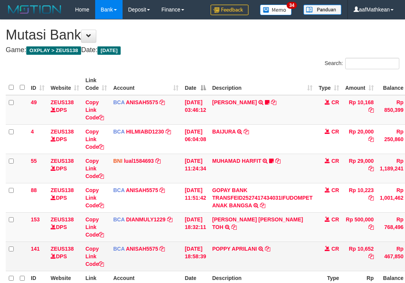
scroll to position [41, 0]
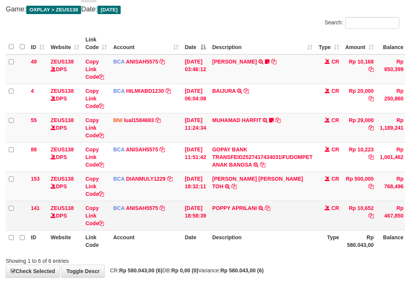
click at [289, 227] on td "POPPY APRILANI TRSF E-BANKING CR 0110/FTSCY/WS95271 10652.00POPPY APRILANI" at bounding box center [262, 215] width 107 height 29
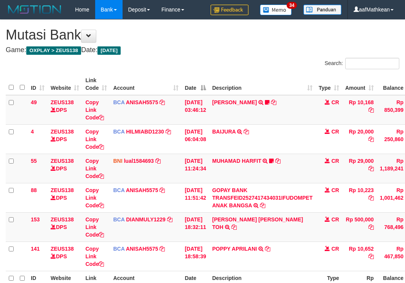
scroll to position [41, 0]
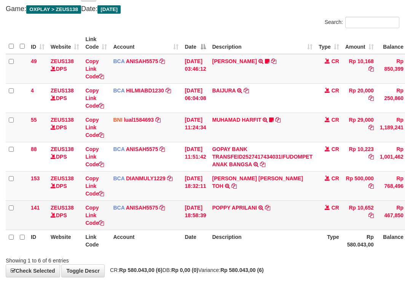
drag, startPoint x: 0, startPoint y: 0, endPoint x: 289, endPoint y: 227, distance: 367.0
click at [289, 227] on td "POPPY APRILANI TRSF E-BANKING CR 0110/FTSCY/WS95271 10652.00POPPY APRILANI" at bounding box center [262, 215] width 107 height 29
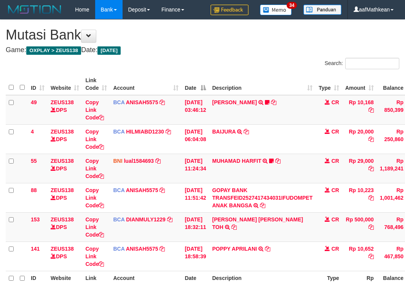
scroll to position [42, 0]
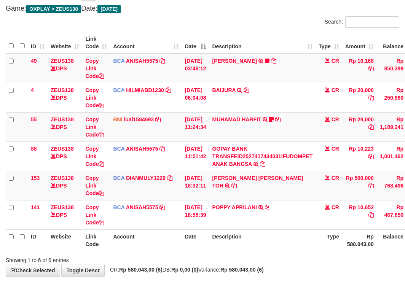
click at [289, 227] on td "POPPY APRILANI TRSF E-BANKING CR 0110/FTSCY/WS95271 10652.00POPPY APRILANI" at bounding box center [262, 214] width 107 height 29
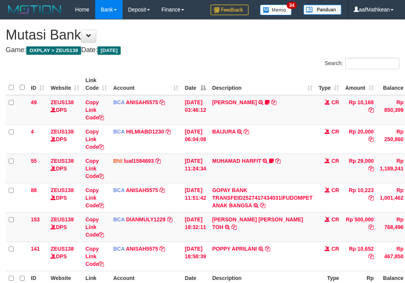
scroll to position [42, 0]
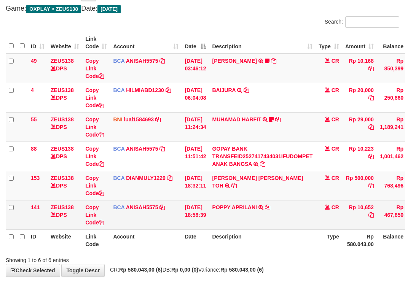
click at [288, 227] on td "POPPY APRILANI TRSF E-BANKING CR 0110/FTSCY/WS95271 10652.00POPPY APRILANI" at bounding box center [262, 214] width 107 height 29
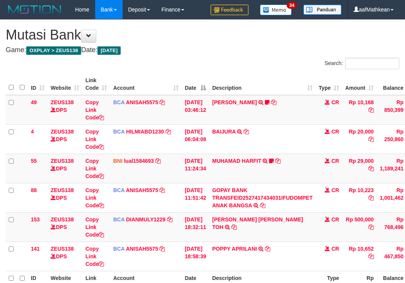
scroll to position [42, 0]
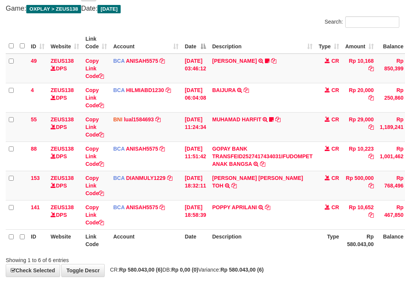
click at [288, 227] on td "POPPY APRILANI TRSF E-BANKING CR 0110/FTSCY/WS95271 10652.00POPPY APRILANI" at bounding box center [262, 214] width 107 height 29
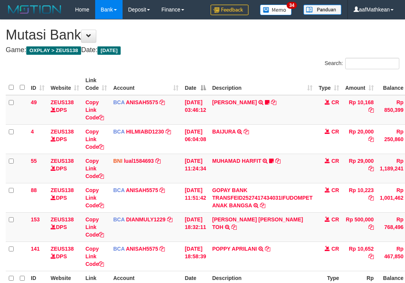
scroll to position [42, 0]
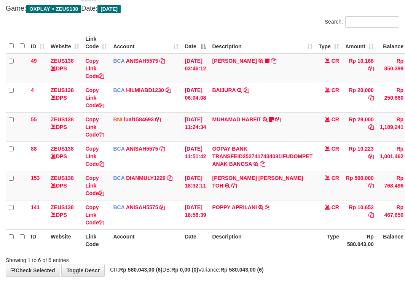
click at [287, 226] on td "POPPY APRILANI TRSF E-BANKING CR 0110/FTSCY/WS95271 10652.00POPPY APRILANI" at bounding box center [262, 214] width 107 height 29
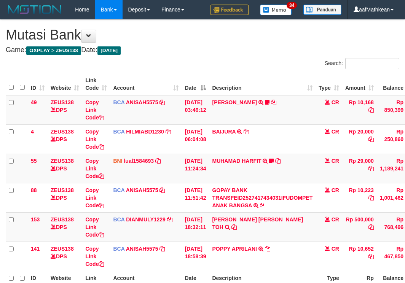
click at [287, 242] on td "POPPY APRILANI TRSF E-BANKING CR 0110/FTSCY/WS95271 10652.00POPPY APRILANI" at bounding box center [262, 256] width 107 height 29
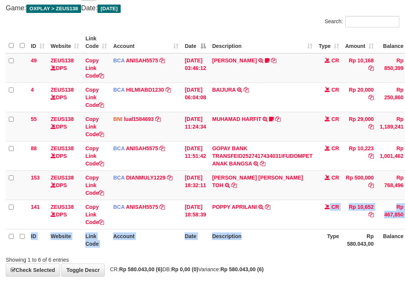
click at [286, 232] on table "ID Website Link Code Account Date Description Type Amount Balance Status Action…" at bounding box center [233, 141] width 454 height 219
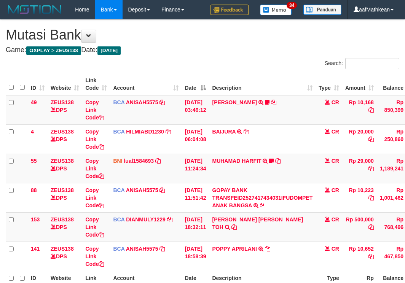
click at [298, 271] on th "Description" at bounding box center [262, 282] width 107 height 22
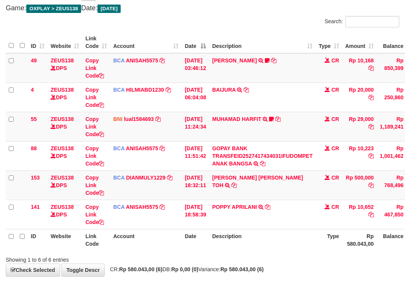
click at [290, 236] on th "Description" at bounding box center [262, 240] width 107 height 22
click at [288, 236] on th "Description" at bounding box center [262, 240] width 107 height 22
click at [288, 232] on th "Description" at bounding box center [262, 240] width 107 height 22
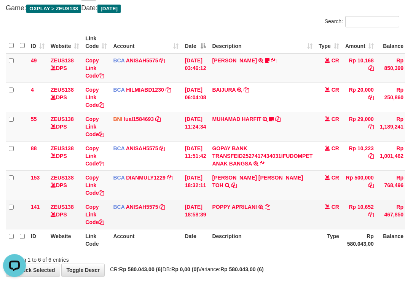
scroll to position [0, 0]
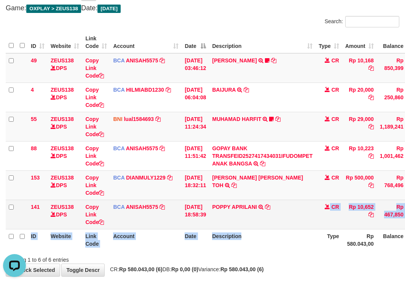
drag, startPoint x: 288, startPoint y: 225, endPoint x: 293, endPoint y: 222, distance: 5.1
click at [293, 222] on table "ID Website Link Code Account Date Description Type Amount Balance Status Action…" at bounding box center [233, 141] width 454 height 219
click at [291, 225] on td "POPPY APRILANI TRSF E-BANKING CR 0110/FTSCY/WS95271 10652.00POPPY APRILANI" at bounding box center [262, 214] width 107 height 29
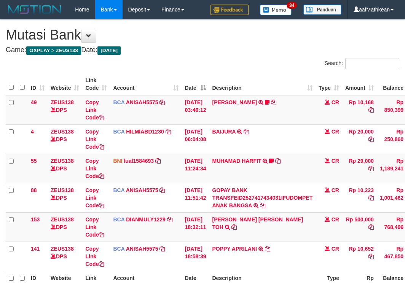
scroll to position [42, 0]
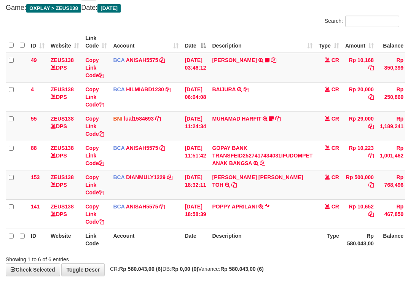
click at [283, 236] on th "Description" at bounding box center [262, 240] width 107 height 22
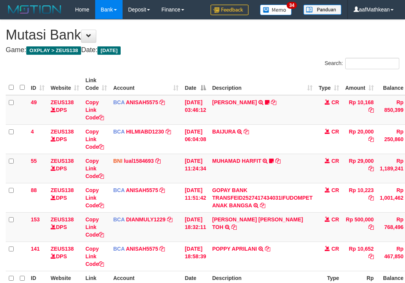
scroll to position [42, 0]
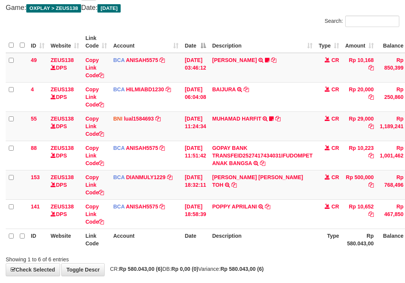
click at [314, 235] on th "Description" at bounding box center [262, 240] width 107 height 22
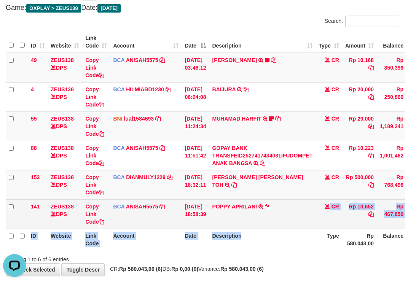
drag, startPoint x: 292, startPoint y: 228, endPoint x: 297, endPoint y: 228, distance: 5.0
click at [297, 229] on td "POPPY APRILANI TRSF E-BANKING CR 0110/FTSCY/WS95271 10652.00POPPY APRILANI" at bounding box center [262, 214] width 107 height 29
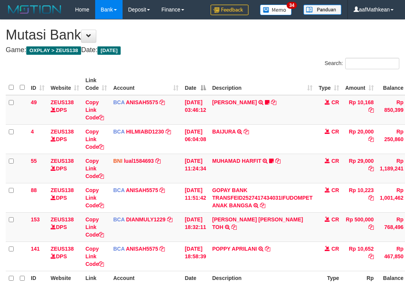
scroll to position [43, 0]
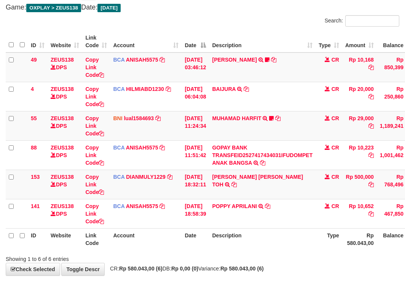
click at [298, 227] on td "POPPY APRILANI TRSF E-BANKING CR 0110/FTSCY/WS95271 10652.00POPPY APRILANI" at bounding box center [262, 213] width 107 height 29
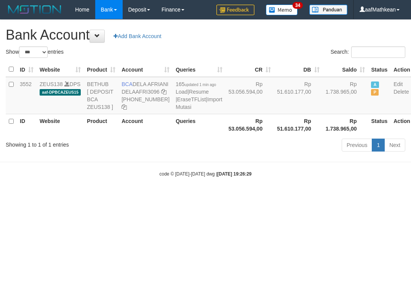
select select "***"
copy td "3552"
drag, startPoint x: 20, startPoint y: 82, endPoint x: 79, endPoint y: 96, distance: 61.2
click at [35, 84] on td "3552" at bounding box center [27, 95] width 20 height 37
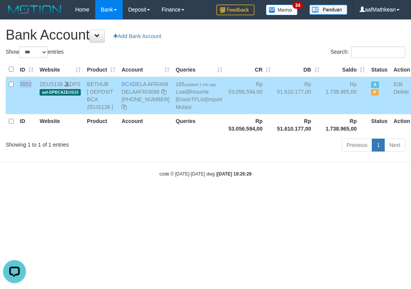
copy td "1.738.965"
drag, startPoint x: 301, startPoint y: 91, endPoint x: 411, endPoint y: 138, distance: 118.9
click at [323, 91] on td "Rp 1.738.965,00" at bounding box center [346, 95] width 46 height 37
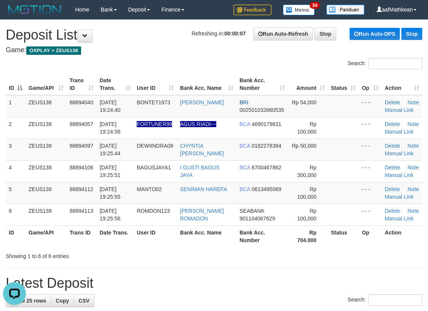
click at [110, 58] on div "Search:" at bounding box center [214, 64] width 428 height 13
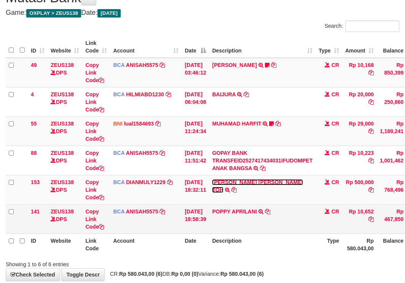
scroll to position [78, 0]
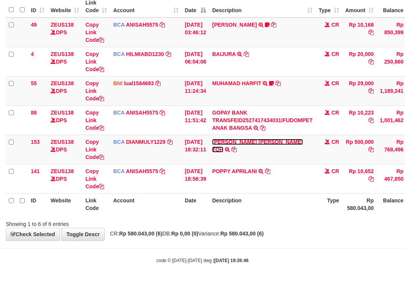
click at [212, 139] on link "[PERSON_NAME] [PERSON_NAME] TOH" at bounding box center [257, 146] width 91 height 14
click at [232, 227] on div "Search: ID Website Link Code Account Date Description Type Amount Balance Statu…" at bounding box center [203, 104] width 394 height 248
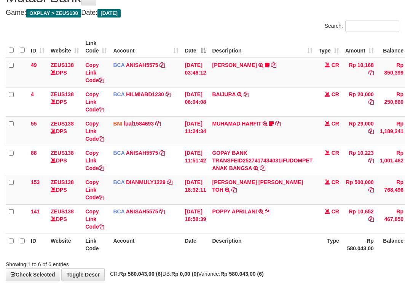
drag, startPoint x: 225, startPoint y: 207, endPoint x: 219, endPoint y: 213, distance: 8.6
click at [223, 210] on td "POPPY APRILANI TRSF E-BANKING CR 0110/FTSCY/WS95271 10652.00POPPY APRILANI" at bounding box center [262, 219] width 107 height 29
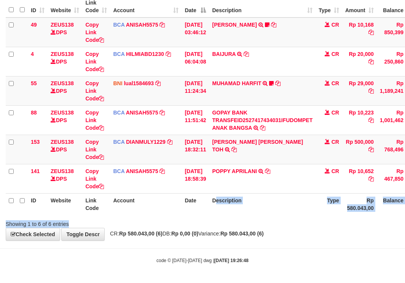
click at [223, 221] on div "Search: ID Website Link Code Account Date Description Type Amount Balance Statu…" at bounding box center [203, 104] width 394 height 248
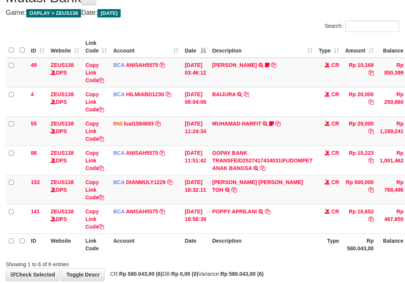
scroll to position [78, 0]
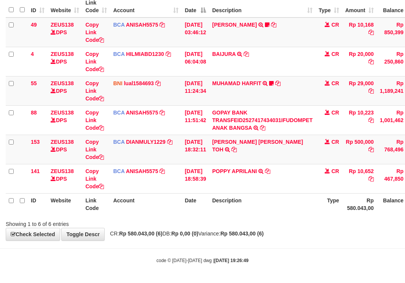
drag, startPoint x: 257, startPoint y: 208, endPoint x: 268, endPoint y: 225, distance: 20.5
click at [257, 209] on th "Description" at bounding box center [262, 204] width 107 height 22
drag, startPoint x: 268, startPoint y: 225, endPoint x: 252, endPoint y: 222, distance: 16.4
click at [268, 228] on div "**********" at bounding box center [202, 91] width 405 height 299
click at [261, 235] on strong "Rp 580.043,00 (6)" at bounding box center [242, 234] width 43 height 6
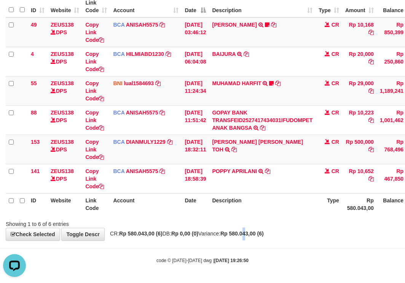
click at [265, 239] on div "**********" at bounding box center [202, 91] width 405 height 299
click at [262, 237] on strong "Rp 580.043,00 (6)" at bounding box center [242, 234] width 43 height 6
click at [264, 236] on strong "Rp 580.043,00 (6)" at bounding box center [242, 234] width 43 height 6
click at [266, 239] on div "**********" at bounding box center [202, 91] width 405 height 299
click at [276, 243] on body "Toggle navigation Home Bank Account List Load By Website Group [OXPLAY] ZEUS138…" at bounding box center [202, 102] width 405 height 361
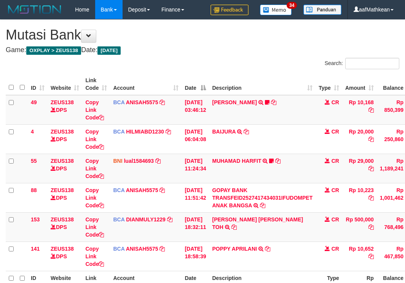
click at [280, 271] on th "Description" at bounding box center [262, 282] width 107 height 22
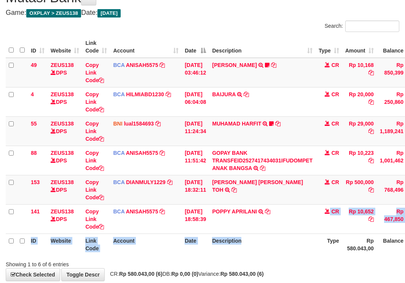
click at [289, 234] on table "ID Website Link Code Account Date Description Type Amount Balance Status Action…" at bounding box center [233, 145] width 454 height 219
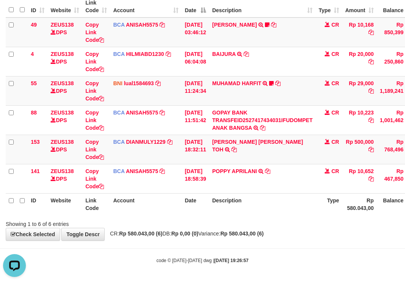
drag, startPoint x: 286, startPoint y: 229, endPoint x: 289, endPoint y: 232, distance: 4.8
click at [287, 230] on div "**********" at bounding box center [202, 91] width 405 height 299
click at [289, 233] on div "**********" at bounding box center [202, 91] width 405 height 299
click at [295, 238] on div "**********" at bounding box center [202, 91] width 405 height 299
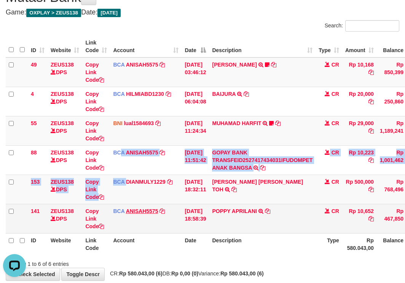
click at [132, 207] on tbody "49 ZEUS138 DPS Copy Link Code BCA ANISAH5575 DPS [PERSON_NAME] mutasi_20251001_…" at bounding box center [233, 146] width 454 height 176
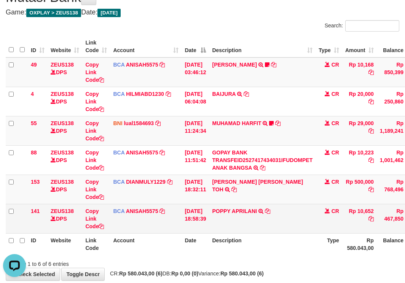
drag, startPoint x: 147, startPoint y: 220, endPoint x: 165, endPoint y: 214, distance: 18.8
click at [147, 221] on td "BCA ANISAH5575 DPS ANISAH mutasi_20251001_3827 | 141 mutasi_20251001_3827 | 141" at bounding box center [146, 218] width 72 height 29
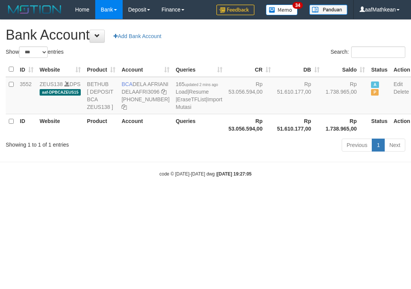
select select "***"
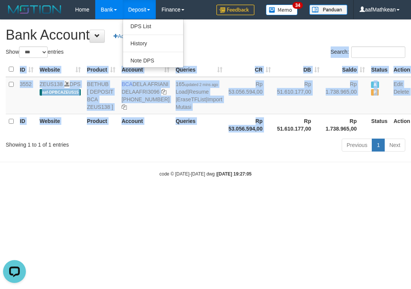
click at [256, 151] on div "Show ** ** ** *** *** entries Search: ID Website Product Account Queries CR DB …" at bounding box center [206, 100] width 400 height 108
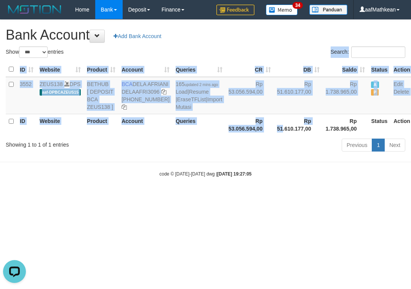
click at [274, 136] on th "Rp 51.610.177,00" at bounding box center [298, 125] width 49 height 22
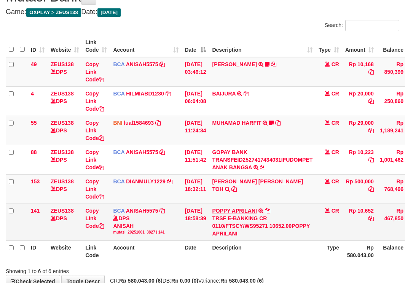
scroll to position [38, 0]
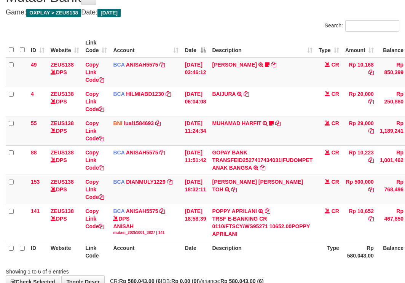
drag, startPoint x: 283, startPoint y: 252, endPoint x: 272, endPoint y: 262, distance: 14.6
click at [283, 258] on th "Description" at bounding box center [262, 252] width 107 height 22
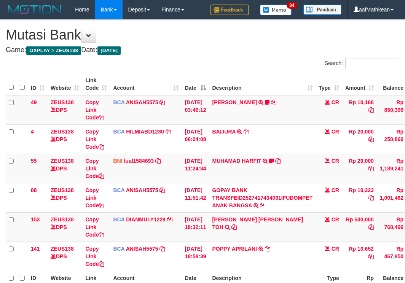
scroll to position [38, 0]
click at [300, 271] on th "Description" at bounding box center [262, 282] width 107 height 22
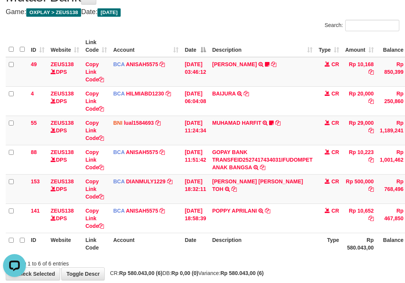
drag, startPoint x: 289, startPoint y: 250, endPoint x: 266, endPoint y: 238, distance: 25.6
click at [269, 242] on th "Description" at bounding box center [262, 244] width 107 height 22
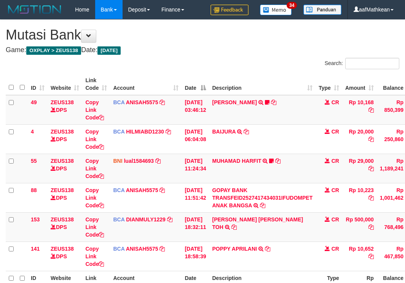
scroll to position [38, 0]
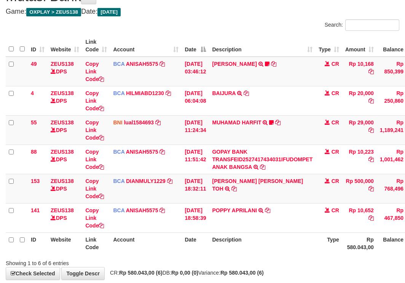
click at [256, 237] on th "Description" at bounding box center [262, 244] width 107 height 22
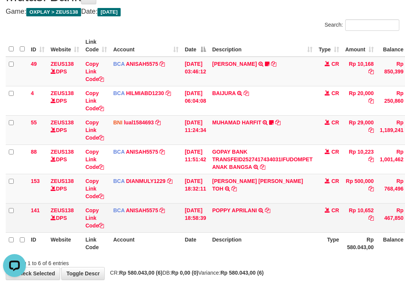
scroll to position [0, 0]
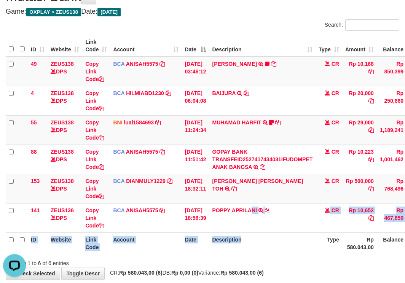
click at [261, 235] on table "ID Website Link Code Account Date Description Type Amount Balance Status Action…" at bounding box center [233, 144] width 454 height 219
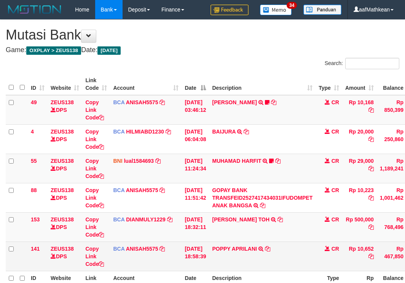
scroll to position [39, 0]
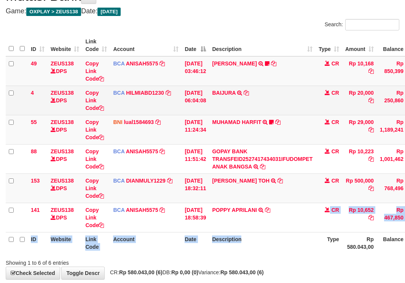
drag, startPoint x: 282, startPoint y: 228, endPoint x: 195, endPoint y: 106, distance: 149.9
click at [244, 175] on table "ID Website Link Code Account Date Description Type Amount Balance Status Action…" at bounding box center [233, 144] width 454 height 219
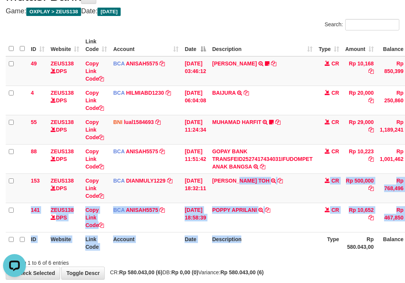
scroll to position [0, 0]
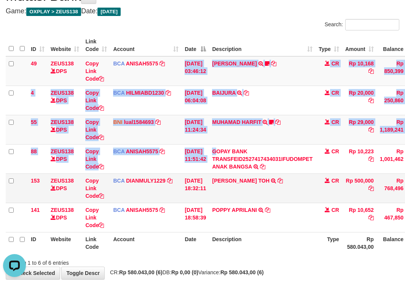
drag, startPoint x: 214, startPoint y: 125, endPoint x: 245, endPoint y: 191, distance: 72.8
click at [241, 188] on tbody "49 ZEUS138 DPS Copy Link Code BCA ANISAH5575 DPS ANISAH mutasi_20251001_3827 | …" at bounding box center [233, 144] width 454 height 176
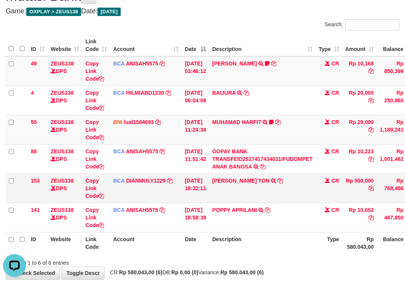
click at [256, 191] on td "CARINA OCTAVIA TOH TRSF E-BANKING CR 0110/FTSCY/WS95031 500000.00CARINA OCTAVIA…" at bounding box center [262, 188] width 107 height 29
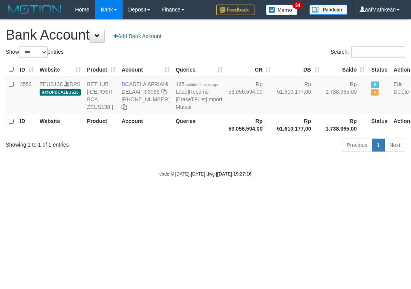
select select "***"
click at [274, 136] on th "Rp 51.610.177,00" at bounding box center [298, 125] width 49 height 22
select select "***"
click at [232, 197] on body "Toggle navigation Home Bank Account List Load By Website Group [OXPLAY] ZEUS138…" at bounding box center [205, 98] width 411 height 197
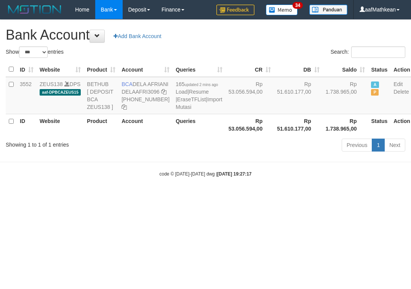
click at [230, 197] on body "Toggle navigation Home Bank Account List Load By Website Group [OXPLAY] ZEUS138…" at bounding box center [205, 98] width 411 height 197
click at [224, 197] on body "Toggle navigation Home Bank Account List Load By Website Group [OXPLAY] ZEUS138…" at bounding box center [205, 98] width 411 height 197
select select "***"
click at [215, 177] on div "code © [DATE]-[DATE] dwg | [DATE] 19:27:19" at bounding box center [205, 174] width 411 height 8
select select "***"
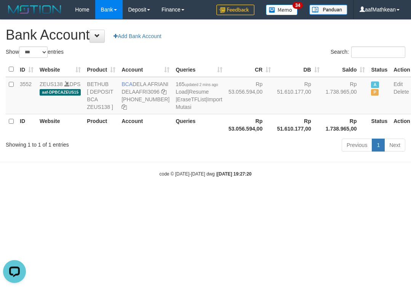
click at [246, 177] on strong "[DATE] 19:27:20" at bounding box center [234, 173] width 34 height 5
click at [208, 156] on body "Toggle navigation Home Bank Account List Load By Website Group [OXPLAY] ZEUS138…" at bounding box center [205, 98] width 411 height 197
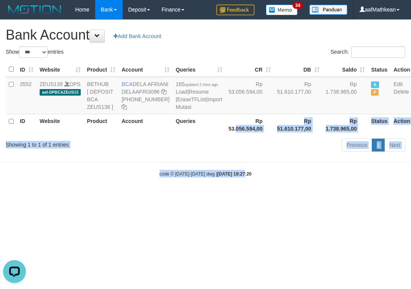
click at [213, 154] on div "Show ** ** ** *** *** entries Search: ID Website Product Account Queries CR [PE…" at bounding box center [206, 100] width 400 height 108
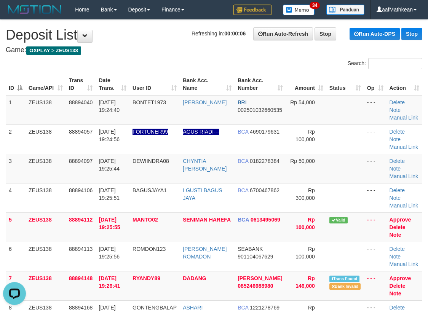
click at [141, 71] on div "Search: ID Game/API Trans ID Date Trans. User ID Bank Acc. Name Bank Acc. Numbe…" at bounding box center [214, 226] width 417 height 336
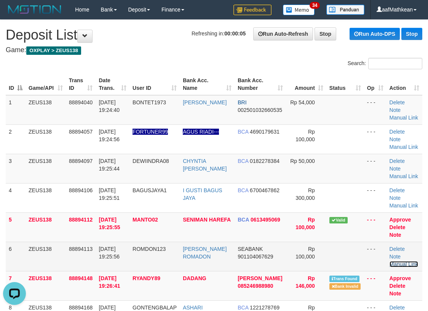
click at [406, 261] on link "Manual Link" at bounding box center [404, 264] width 29 height 6
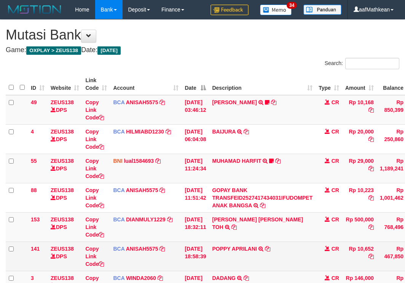
scroll to position [39, 0]
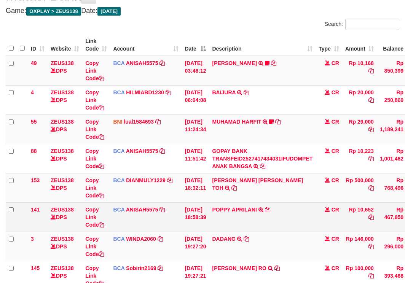
click at [308, 224] on td "POPPY APRILANI TRSF E-BANKING CR 0110/FTSCY/WS95271 10652.00POPPY APRILANI" at bounding box center [262, 217] width 107 height 29
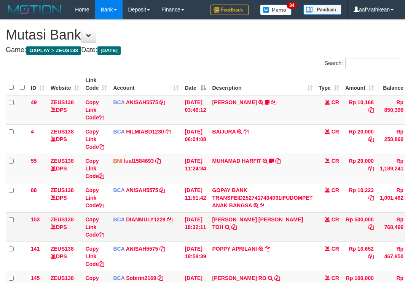
scroll to position [39, 0]
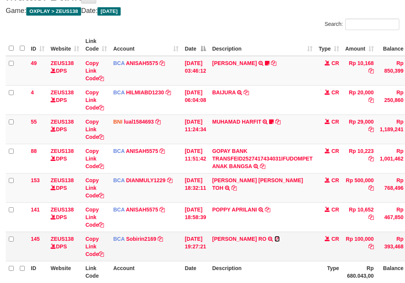
click at [275, 240] on icon at bounding box center [277, 239] width 5 height 5
drag, startPoint x: 121, startPoint y: 265, endPoint x: 105, endPoint y: 260, distance: 16.7
click at [121, 265] on th "Account" at bounding box center [146, 272] width 72 height 22
click at [97, 253] on link "Copy Link Code" at bounding box center [94, 246] width 19 height 21
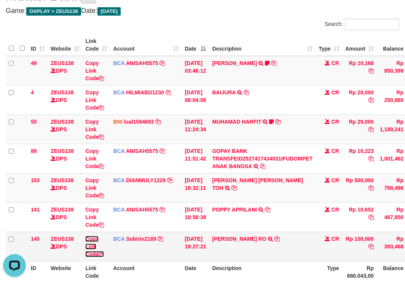
drag, startPoint x: 97, startPoint y: 253, endPoint x: 191, endPoint y: 241, distance: 94.8
click at [99, 253] on link "Copy Link Code" at bounding box center [94, 246] width 19 height 21
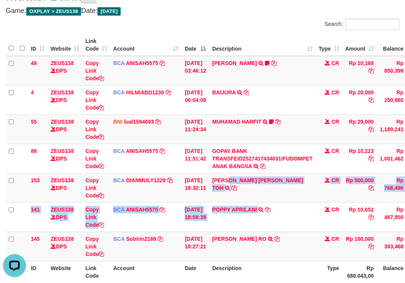
click at [351, 208] on tbody "49 ZEUS138 DPS Copy Link Code BCA ANISAH5575 DPS ANISAH mutasi_20251001_3827 | …" at bounding box center [233, 159] width 454 height 206
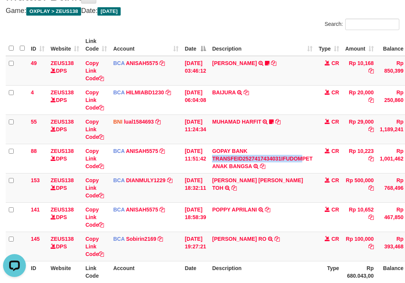
click at [405, 176] on html "Toggle navigation Home Bank Account List Load By Website Group [OXPLAY] ZEUS138…" at bounding box center [202, 156] width 405 height 390
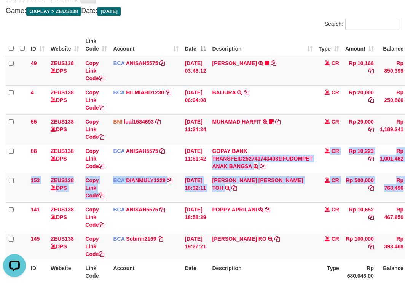
scroll to position [39, 13]
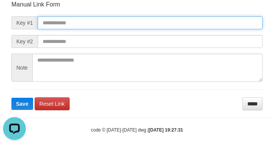
drag, startPoint x: 77, startPoint y: 23, endPoint x: 182, endPoint y: 38, distance: 106.3
click at [76, 22] on input "text" at bounding box center [150, 22] width 225 height 13
paste input "**********"
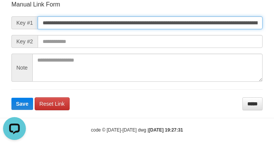
type input "**********"
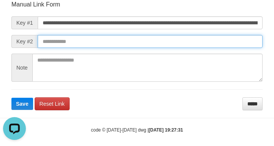
click at [203, 42] on input "text" at bounding box center [150, 41] width 225 height 13
click at [11, 98] on button "Save" at bounding box center [22, 104] width 22 height 12
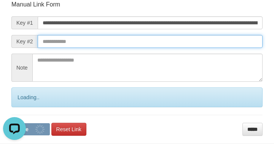
click at [197, 42] on input "text" at bounding box center [150, 41] width 225 height 13
click at [198, 44] on input "text" at bounding box center [150, 41] width 225 height 13
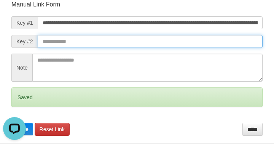
click at [11, 123] on button "Save" at bounding box center [22, 129] width 22 height 12
drag, startPoint x: 198, startPoint y: 41, endPoint x: 187, endPoint y: 40, distance: 11.1
click at [205, 44] on input "text" at bounding box center [150, 41] width 225 height 13
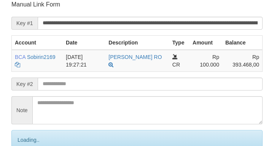
click at [82, 86] on input "text" at bounding box center [150, 84] width 225 height 13
click at [83, 84] on input "text" at bounding box center [150, 84] width 225 height 13
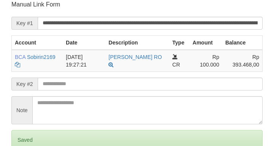
click at [83, 86] on form "**********" at bounding box center [136, 89] width 251 height 178
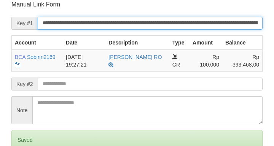
scroll to position [89, 0]
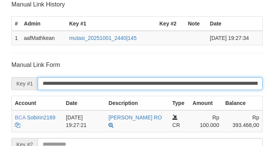
click at [82, 87] on input "**********" at bounding box center [150, 83] width 225 height 13
click at [82, 88] on input "**********" at bounding box center [150, 83] width 225 height 13
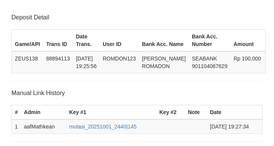
scroll to position [198, 0]
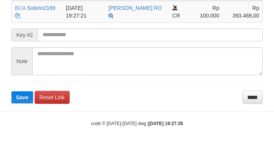
click at [57, 34] on input "text" at bounding box center [150, 35] width 225 height 13
click at [11, 91] on button "Save" at bounding box center [22, 97] width 22 height 12
click at [61, 33] on input "text" at bounding box center [150, 35] width 225 height 13
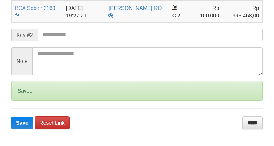
click at [60, 33] on input "text" at bounding box center [150, 35] width 225 height 13
click at [11, 117] on button "Save" at bounding box center [22, 123] width 22 height 12
click at [58, 34] on input "text" at bounding box center [150, 35] width 225 height 13
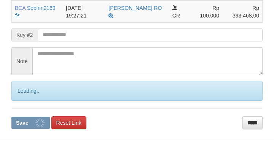
drag, startPoint x: 57, startPoint y: 34, endPoint x: 66, endPoint y: 36, distance: 8.6
click at [58, 35] on input "text" at bounding box center [150, 35] width 225 height 13
click at [11, 117] on button "Save" at bounding box center [30, 123] width 38 height 12
click at [72, 38] on input "text" at bounding box center [150, 35] width 225 height 13
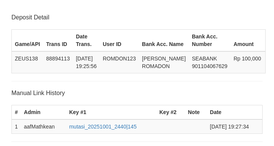
scroll to position [198, 0]
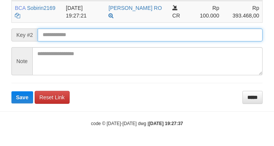
click at [11, 91] on button "Save" at bounding box center [22, 97] width 22 height 12
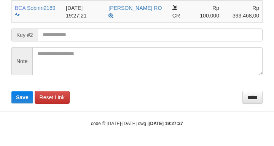
click at [51, 36] on input "text" at bounding box center [150, 35] width 225 height 13
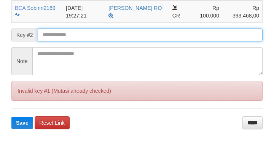
click at [59, 43] on form "**********" at bounding box center [136, 40] width 251 height 178
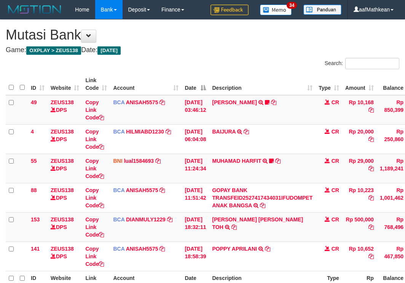
scroll to position [40, 13]
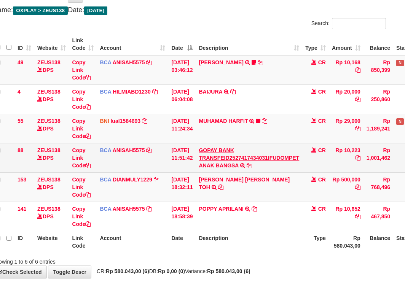
click at [256, 157] on td "GOPAY BANK TRANSFEID2527417434031IFUDOMPET ANAK BANGSA TRSF E-BANKING CR 0110/F…" at bounding box center [249, 157] width 107 height 29
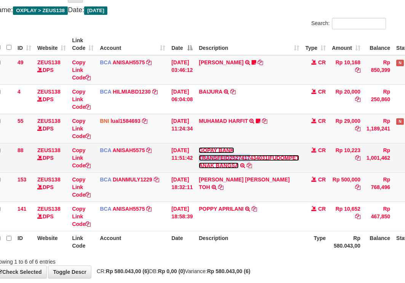
click at [199, 147] on link "GOPAY BANK TRANSFEID2527417434031IFUDOMPET ANAK BANGSA" at bounding box center [249, 157] width 101 height 21
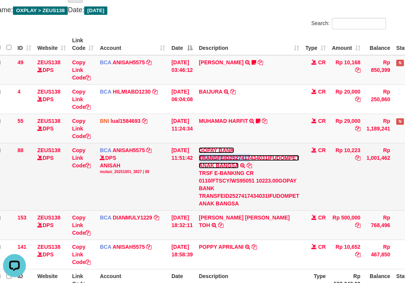
click at [199, 147] on link "GOPAY BANK TRANSFEID2527417434031IFUDOMPET ANAK BANGSA" at bounding box center [249, 157] width 101 height 21
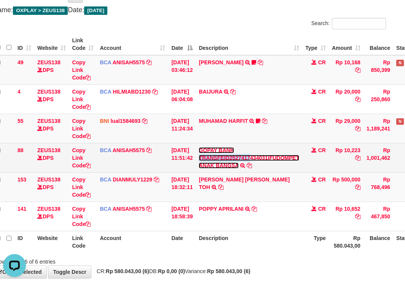
click at [199, 147] on link "GOPAY BANK TRANSFEID2527417434031IFUDOMPET ANAK BANGSA" at bounding box center [249, 157] width 101 height 21
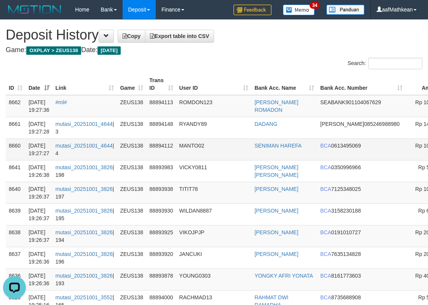
drag, startPoint x: 443, startPoint y: 120, endPoint x: 0, endPoint y: 149, distance: 443.2
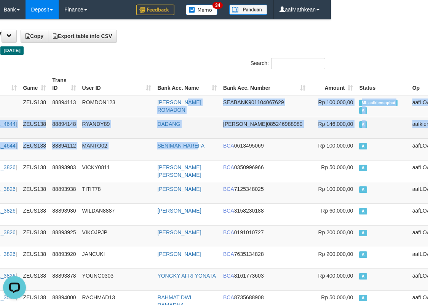
drag, startPoint x: 205, startPoint y: 144, endPoint x: 196, endPoint y: 133, distance: 13.3
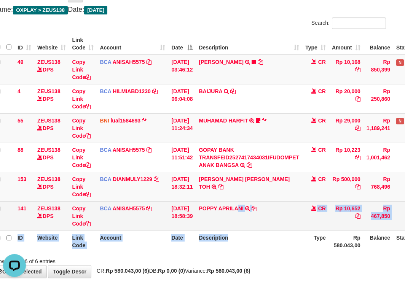
drag, startPoint x: 266, startPoint y: 233, endPoint x: 260, endPoint y: 230, distance: 6.5
click at [268, 232] on table "ID Website Link Code Account Date Description Type Amount Balance Status Action…" at bounding box center [219, 142] width 454 height 219
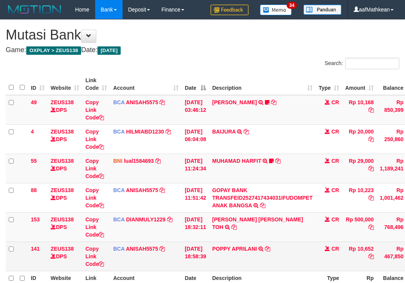
scroll to position [41, 13]
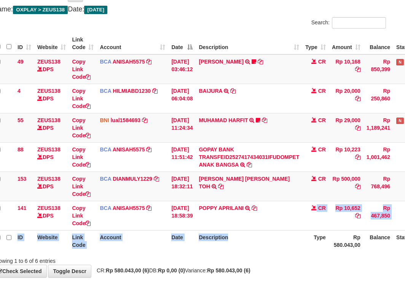
click at [290, 237] on table "ID Website Link Code Account Date Description Type Amount Balance Status Action…" at bounding box center [219, 142] width 454 height 219
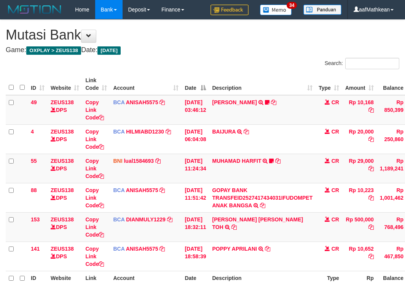
scroll to position [41, 13]
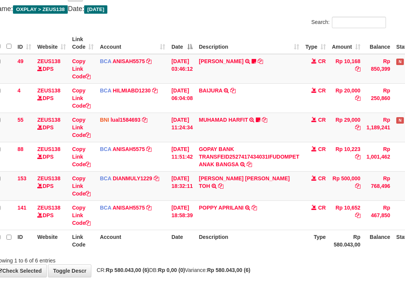
click at [169, 240] on tr "ID Website Link Code Account Date Description Type Rp 580.043,00 Balance Status…" at bounding box center [219, 241] width 454 height 22
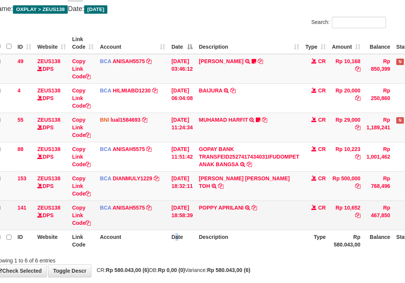
drag, startPoint x: 177, startPoint y: 237, endPoint x: 281, endPoint y: 208, distance: 108.3
click at [179, 238] on th "Date" at bounding box center [181, 241] width 27 height 22
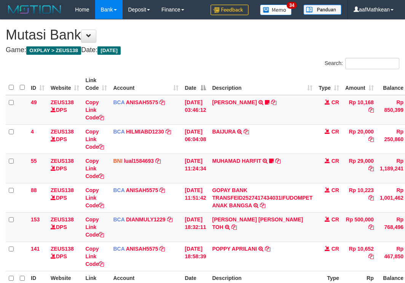
scroll to position [41, 13]
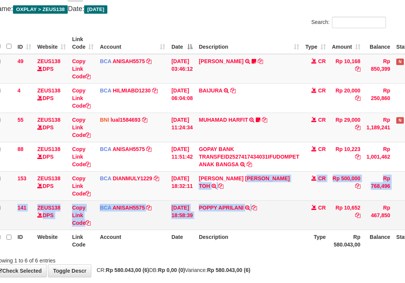
drag, startPoint x: 254, startPoint y: 192, endPoint x: 277, endPoint y: 211, distance: 29.7
click at [277, 208] on tbody "49 ZEUS138 DPS Copy Link Code BCA ANISAH5575 DPS [PERSON_NAME] mutasi_20251001_…" at bounding box center [219, 142] width 454 height 176
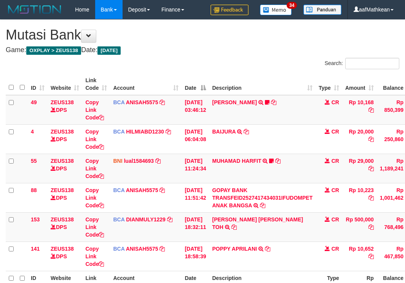
click at [264, 242] on td "POPPY APRILANI TRSF E-BANKING CR 0110/FTSCY/WS95271 10652.00POPPY APRILANI" at bounding box center [262, 256] width 107 height 29
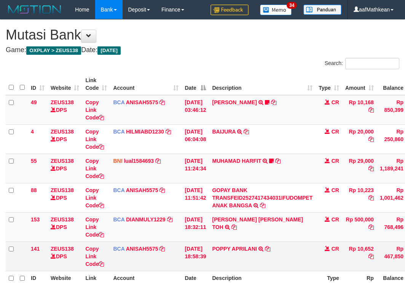
scroll to position [42, 13]
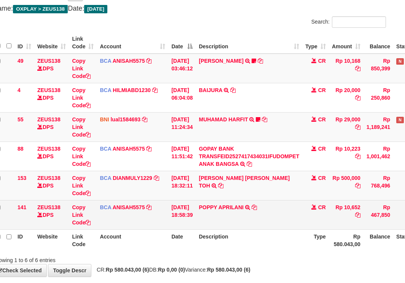
click at [251, 200] on td "POPPY APRILANI TRSF E-BANKING CR 0110/FTSCY/WS95271 10652.00POPPY APRILANI" at bounding box center [249, 214] width 107 height 29
drag, startPoint x: 304, startPoint y: 225, endPoint x: 285, endPoint y: 229, distance: 19.4
click at [294, 228] on td "POPPY APRILANI TRSF E-BANKING CR 0110/FTSCY/WS95271 10652.00POPPY APRILANI" at bounding box center [249, 214] width 107 height 29
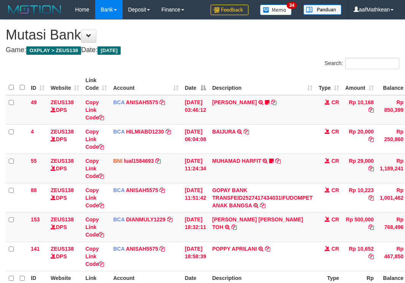
scroll to position [42, 13]
click at [277, 271] on th "Description" at bounding box center [262, 282] width 107 height 22
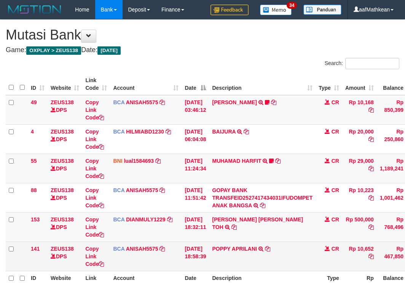
scroll to position [42, 13]
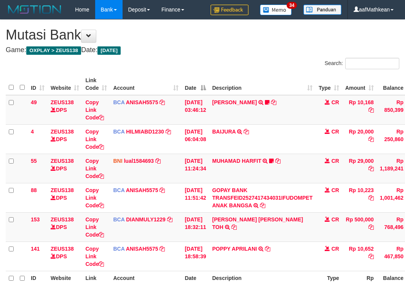
scroll to position [42, 13]
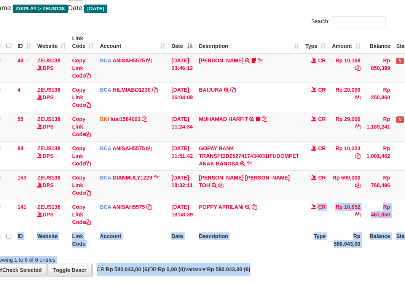
click at [392, 283] on html "Toggle navigation Home Bank Account List Load By Website Group [OXPLAY] ZEUS138…" at bounding box center [189, 138] width 405 height 361
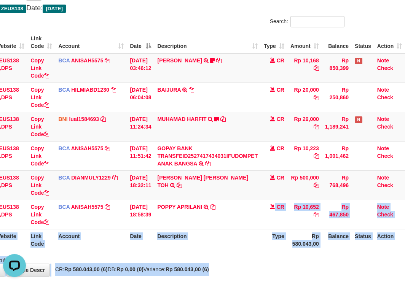
scroll to position [0, 0]
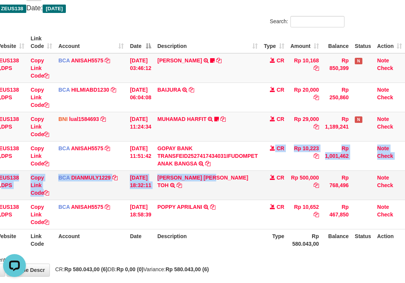
drag, startPoint x: 211, startPoint y: 171, endPoint x: 244, endPoint y: 177, distance: 33.8
click at [217, 176] on tbody "49 ZEUS138 DPS Copy Link Code BCA ANISAH5575 DPS ANISAH mutasi_20251001_3827 | …" at bounding box center [178, 141] width 454 height 176
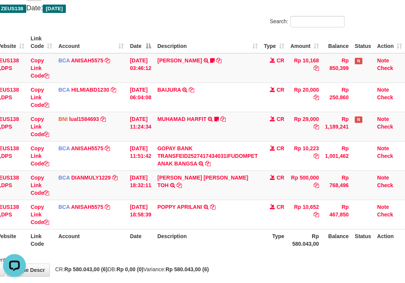
drag, startPoint x: 248, startPoint y: 241, endPoint x: 243, endPoint y: 243, distance: 4.3
click at [243, 243] on th "Description" at bounding box center [207, 240] width 107 height 22
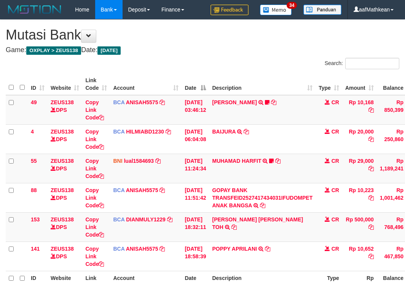
scroll to position [42, 60]
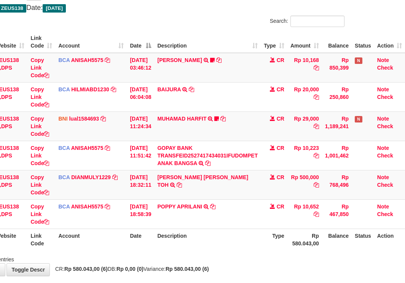
click at [246, 242] on th "Description" at bounding box center [207, 240] width 107 height 22
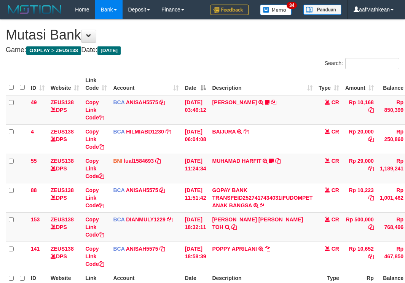
scroll to position [42, 60]
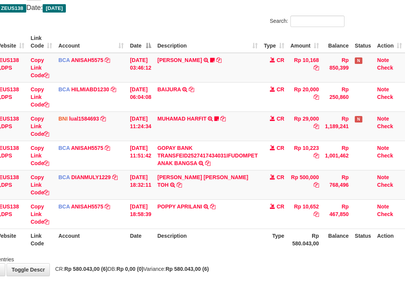
click at [242, 238] on th "Description" at bounding box center [207, 240] width 107 height 22
click at [242, 234] on th "Description" at bounding box center [207, 240] width 107 height 22
click at [241, 232] on th "Description" at bounding box center [207, 240] width 107 height 22
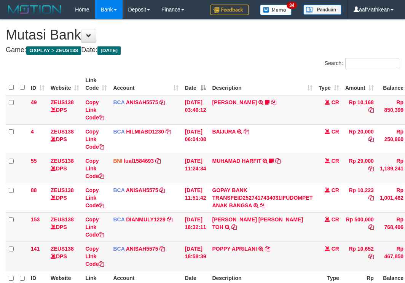
scroll to position [43, 60]
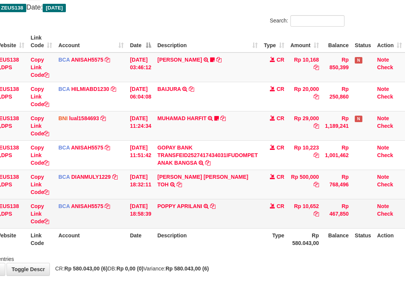
click at [246, 225] on td "POPPY APRILANI TRSF E-BANKING CR 0110/FTSCY/WS95271 10652.00POPPY APRILANI" at bounding box center [207, 213] width 107 height 29
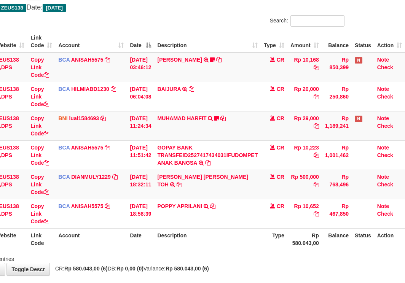
click at [220, 233] on table "ID Website Link Code Account Date Description Type Amount Balance Status Action…" at bounding box center [178, 140] width 454 height 219
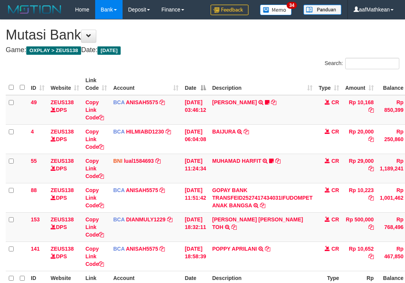
scroll to position [43, 60]
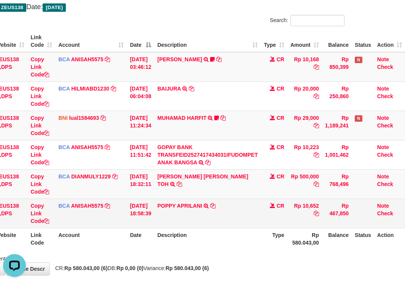
drag, startPoint x: 202, startPoint y: 212, endPoint x: 195, endPoint y: 219, distance: 10.2
click at [196, 218] on td "POPPY APRILANI TRSF E-BANKING CR 0110/FTSCY/WS95271 10652.00POPPY APRILANI" at bounding box center [207, 213] width 107 height 29
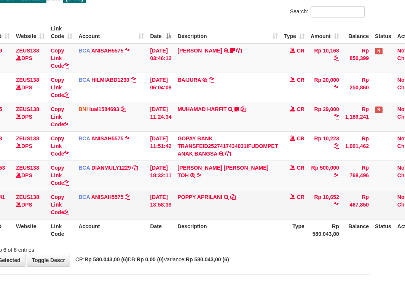
scroll to position [78, 35]
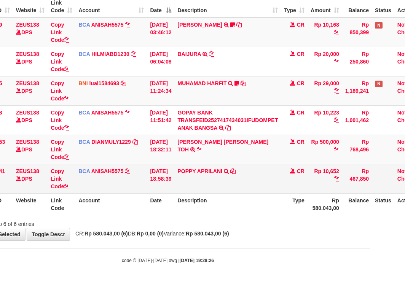
click at [188, 176] on td "POPPY APRILANI TRSF E-BANKING CR 0110/FTSCY/WS95271 10652.00POPPY APRILANI" at bounding box center [227, 178] width 107 height 29
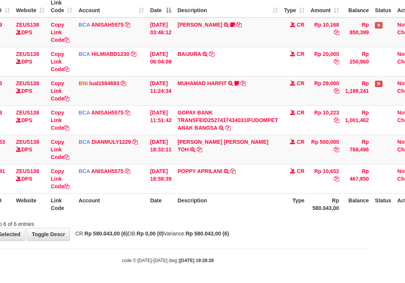
drag, startPoint x: 209, startPoint y: 184, endPoint x: 205, endPoint y: 193, distance: 10.1
click at [208, 191] on td "POPPY APRILANI TRSF E-BANKING CR 0110/FTSCY/WS95271 10652.00POPPY APRILANI" at bounding box center [227, 178] width 107 height 29
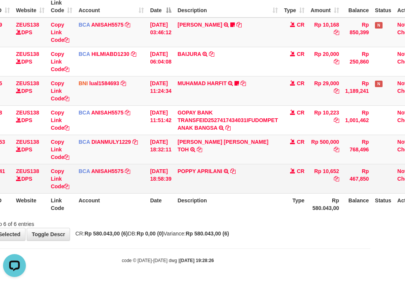
scroll to position [0, 0]
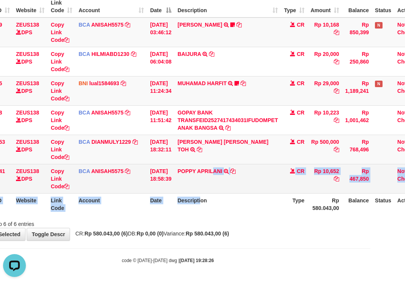
click at [219, 189] on table "ID Website Link Code Account Date Description Type Amount Balance Status Action…" at bounding box center [198, 105] width 454 height 219
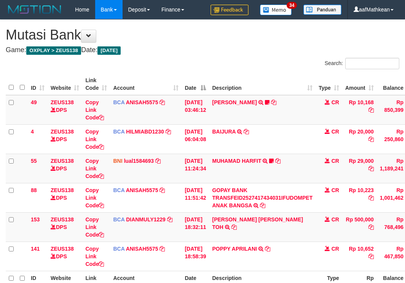
click at [220, 242] on td "POPPY APRILANI TRSF E-BANKING CR 0110/FTSCY/WS95271 10652.00POPPY APRILANI" at bounding box center [262, 256] width 107 height 29
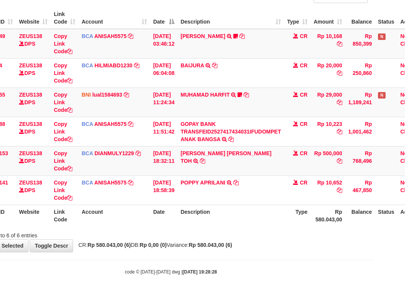
drag, startPoint x: 218, startPoint y: 205, endPoint x: 222, endPoint y: 210, distance: 6.5
click at [223, 208] on th "Description" at bounding box center [230, 216] width 107 height 22
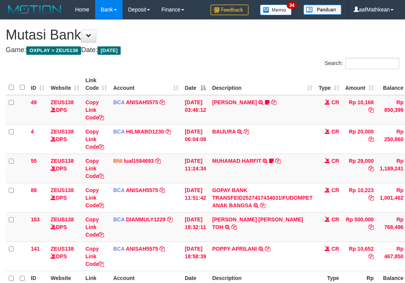
scroll to position [66, 32]
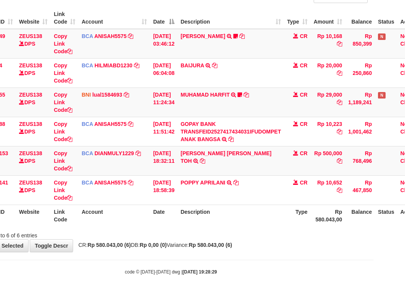
click at [227, 210] on th "Description" at bounding box center [230, 216] width 107 height 22
click at [230, 214] on th "Description" at bounding box center [230, 216] width 107 height 22
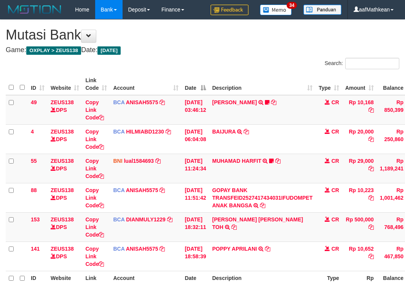
scroll to position [66, 32]
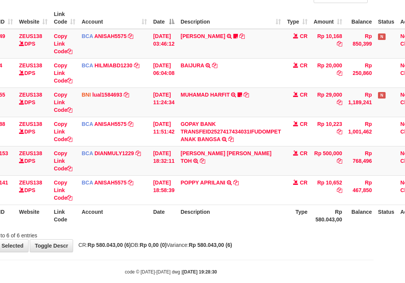
drag, startPoint x: 241, startPoint y: 214, endPoint x: 227, endPoint y: 214, distance: 13.3
click at [241, 215] on th "Description" at bounding box center [230, 216] width 107 height 22
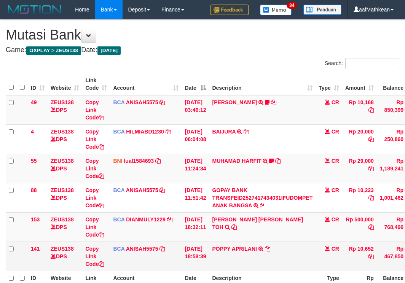
scroll to position [66, 32]
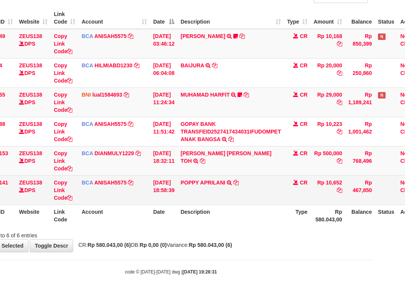
click at [273, 203] on td "POPPY APRILANI TRSF E-BANKING CR 0110/FTSCY/WS95271 10652.00POPPY APRILANI" at bounding box center [230, 190] width 107 height 29
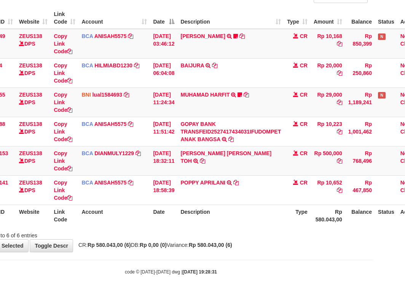
drag, startPoint x: 274, startPoint y: 203, endPoint x: 278, endPoint y: 209, distance: 7.5
click at [275, 208] on table "ID Website Link Code Account Date Description Type Amount Balance Status Action…" at bounding box center [201, 116] width 454 height 219
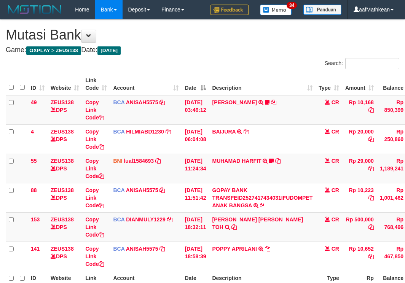
click at [316, 271] on th "Type" at bounding box center [329, 282] width 27 height 22
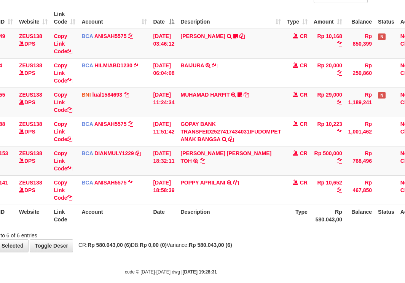
click at [284, 212] on th "Description" at bounding box center [230, 216] width 107 height 22
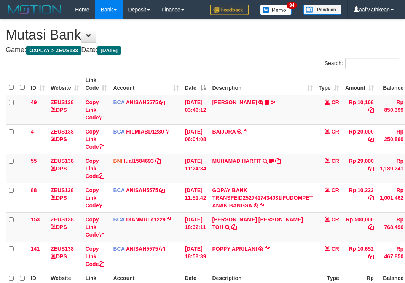
scroll to position [70, 0]
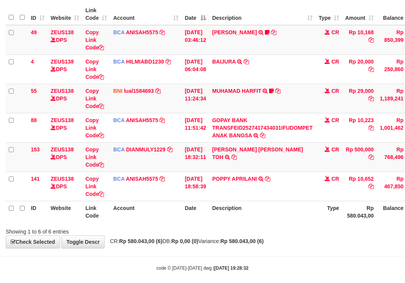
click at [282, 213] on th "Description" at bounding box center [262, 212] width 107 height 22
drag, startPoint x: 270, startPoint y: 224, endPoint x: 269, endPoint y: 229, distance: 4.7
click div "Search: ID Website Link Code Account Date Description Type Amount Balance Statu…"
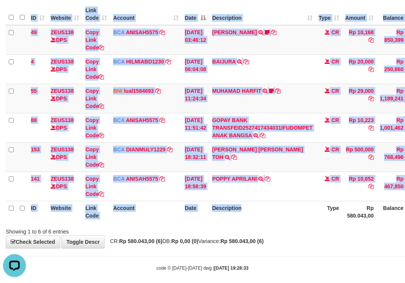
click at [287, 225] on div "Search: ID Website Link Code Account Date Description Type Amount Balance Statu…" at bounding box center [203, 112] width 394 height 248
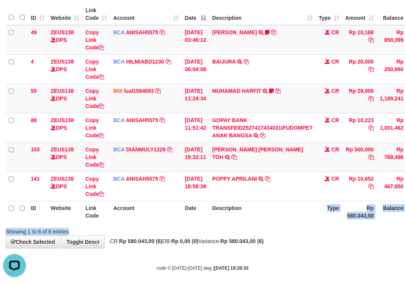
click at [285, 238] on div "**********" at bounding box center [202, 99] width 405 height 299
click at [278, 229] on div "Showing 1 to 6 of 6 entries" at bounding box center [202, 230] width 405 height 11
drag, startPoint x: 288, startPoint y: 245, endPoint x: 284, endPoint y: 249, distance: 6.2
click at [282, 249] on body "Toggle navigation Home Bank Account List Load By Website Group [OXPLAY] ZEUS138…" at bounding box center [202, 110] width 405 height 361
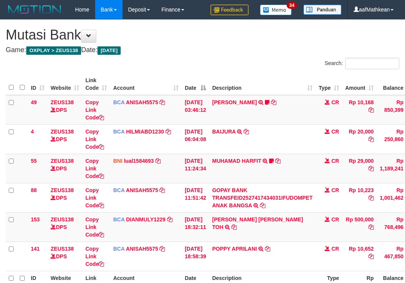
scroll to position [45, 0]
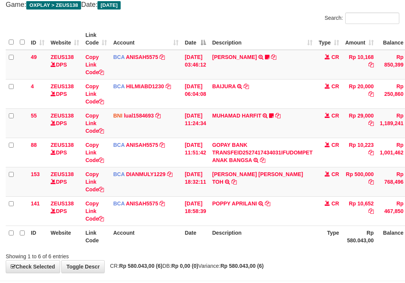
click at [284, 230] on th "Description" at bounding box center [262, 237] width 107 height 22
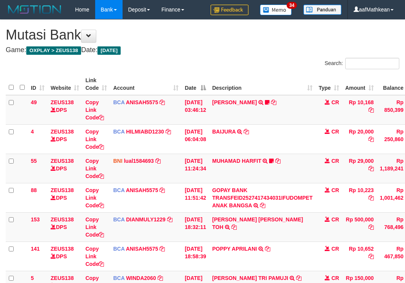
scroll to position [70, 0]
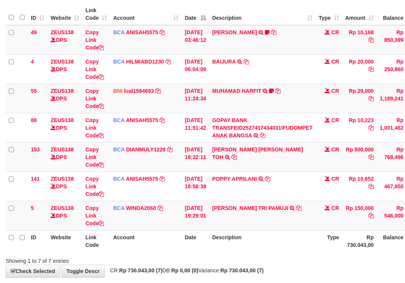
click at [282, 229] on td "[PERSON_NAME] TRI PAMUJI TRSF E-BANKING CR 0110/FTSCY/WS95031 150000.00[PERSON_…" at bounding box center [262, 215] width 107 height 29
click at [286, 224] on td "DIAN TRI PAMUJI TRSF E-BANKING CR 0110/FTSCY/WS95031 150000.00DIAN TRI PAMUJI" at bounding box center [262, 215] width 107 height 29
drag, startPoint x: 291, startPoint y: 226, endPoint x: 296, endPoint y: 222, distance: 6.6
click at [292, 223] on td "DIAN TRI PAMUJI TRSF E-BANKING CR 0110/FTSCY/WS95031 150000.00DIAN TRI PAMUJI" at bounding box center [262, 215] width 107 height 29
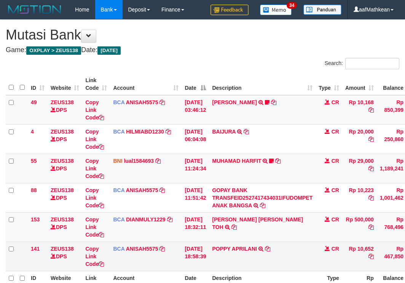
scroll to position [45, 0]
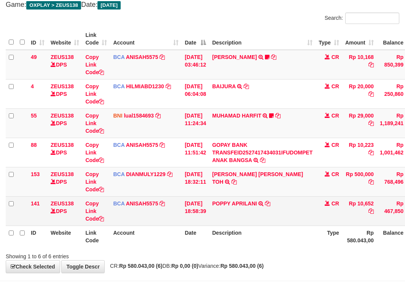
click at [300, 224] on td "POPPY APRILANI TRSF E-BANKING CR 0110/FTSCY/WS95271 10652.00POPPY APRILANI" at bounding box center [262, 211] width 107 height 29
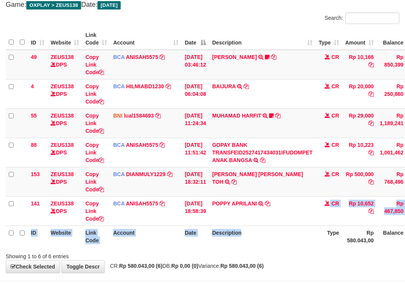
drag, startPoint x: 0, startPoint y: 0, endPoint x: 284, endPoint y: 227, distance: 363.6
click at [284, 227] on th "Description" at bounding box center [262, 237] width 107 height 22
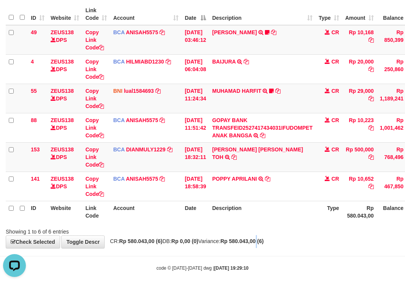
drag, startPoint x: 278, startPoint y: 241, endPoint x: 242, endPoint y: 233, distance: 36.9
click at [264, 242] on strong "Rp 580.043,00 (6)" at bounding box center [242, 241] width 43 height 6
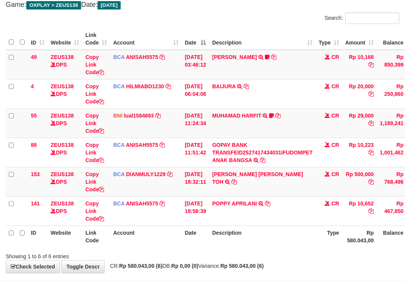
click at [247, 232] on th "Description" at bounding box center [262, 237] width 107 height 22
drag, startPoint x: 244, startPoint y: 229, endPoint x: 251, endPoint y: 227, distance: 7.2
click at [243, 229] on th "Description" at bounding box center [262, 237] width 107 height 22
click at [263, 229] on th "Description" at bounding box center [262, 237] width 107 height 22
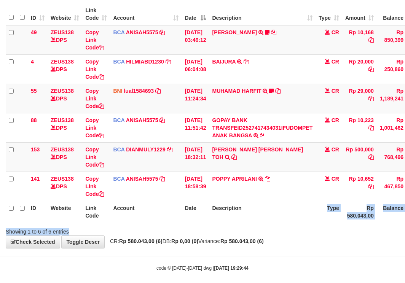
drag, startPoint x: 269, startPoint y: 231, endPoint x: 261, endPoint y: 231, distance: 8.8
click at [268, 231] on div "Search: ID Website Link Code Account Date Description Type Amount Balance Statu…" at bounding box center [203, 112] width 394 height 248
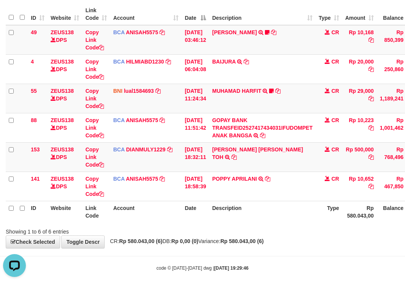
click at [254, 229] on div "Search: ID Website Link Code Account Date Description Type Amount Balance Statu…" at bounding box center [203, 112] width 394 height 248
drag, startPoint x: 278, startPoint y: 243, endPoint x: 289, endPoint y: 239, distance: 11.5
click at [264, 244] on strong "Rp 580.043,00 (6)" at bounding box center [242, 241] width 43 height 6
click at [309, 230] on div "Showing 1 to 6 of 6 entries" at bounding box center [202, 230] width 405 height 11
click at [309, 241] on div "**********" at bounding box center [202, 99] width 405 height 299
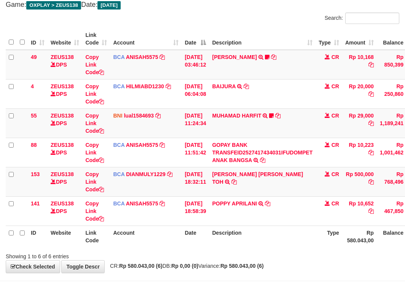
click at [291, 241] on th "Description" at bounding box center [262, 237] width 107 height 22
click at [290, 243] on th "Description" at bounding box center [262, 237] width 107 height 22
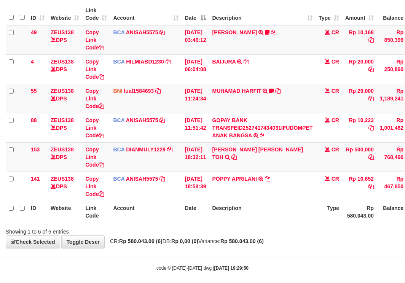
click at [298, 237] on div "**********" at bounding box center [202, 99] width 405 height 299
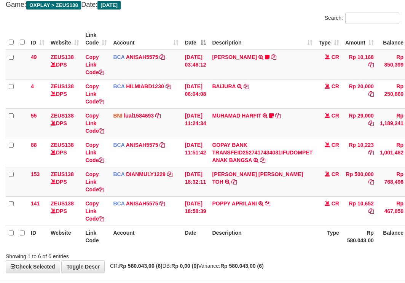
scroll to position [70, 0]
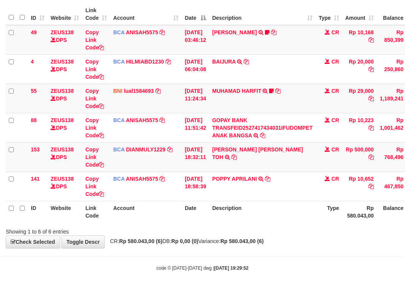
drag, startPoint x: 301, startPoint y: 241, endPoint x: 297, endPoint y: 243, distance: 3.9
click at [297, 243] on div "**********" at bounding box center [202, 99] width 405 height 299
click at [297, 246] on div "**********" at bounding box center [202, 99] width 405 height 299
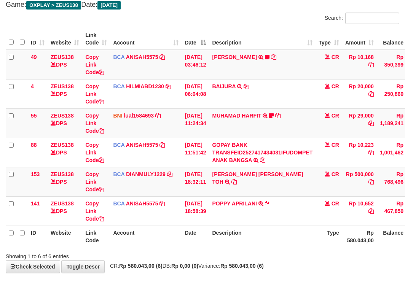
scroll to position [70, 0]
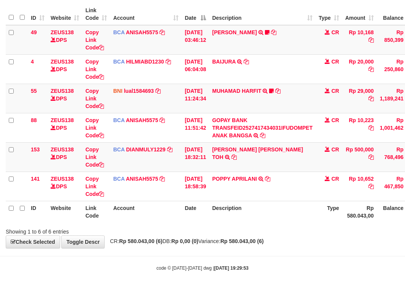
click at [296, 245] on div "**********" at bounding box center [202, 99] width 405 height 299
click at [301, 243] on div "**********" at bounding box center [202, 99] width 405 height 299
click at [299, 249] on body "Toggle navigation Home Bank Account List Load By Website Group [OXPLAY] ZEUS138…" at bounding box center [202, 110] width 405 height 361
click at [291, 229] on div "Showing 1 to 6 of 6 entries" at bounding box center [202, 230] width 405 height 11
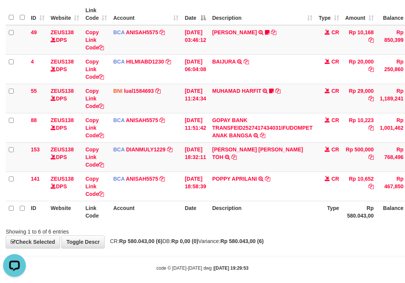
click at [287, 232] on div "Showing 1 to 6 of 6 entries" at bounding box center [202, 230] width 405 height 11
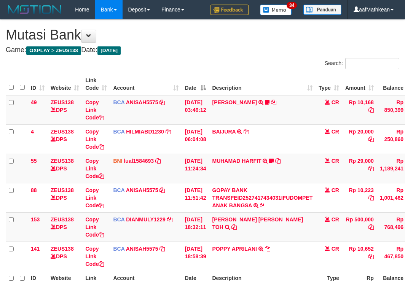
scroll to position [45, 0]
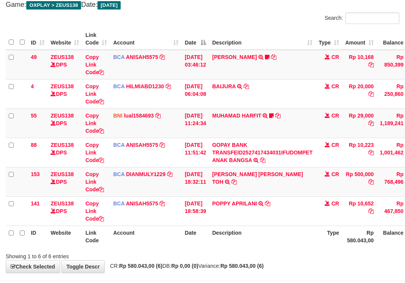
click at [287, 232] on th "Description" at bounding box center [262, 237] width 107 height 22
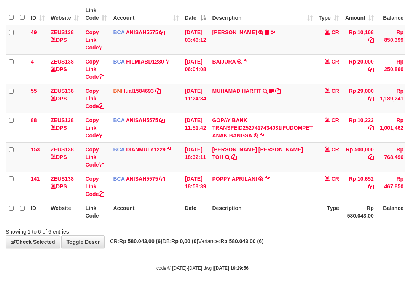
click at [287, 232] on div "Search: ID Website Link Code Account Date Description Type Amount Balance Statu…" at bounding box center [203, 112] width 394 height 248
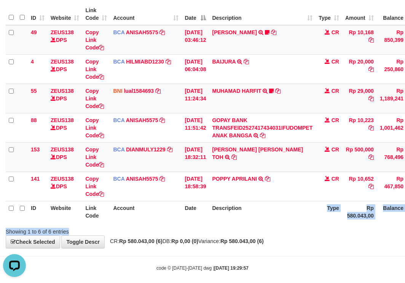
click at [297, 227] on div "Search: ID Website Link Code Account Date Description Type Amount Balance Statu…" at bounding box center [203, 112] width 394 height 248
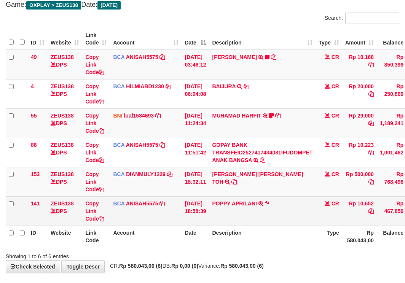
drag, startPoint x: 294, startPoint y: 224, endPoint x: 284, endPoint y: 225, distance: 9.6
click at [293, 224] on td "POPPY APRILANI TRSF E-BANKING CR 0110/FTSCY/WS95271 10652.00POPPY APRILANI" at bounding box center [262, 211] width 107 height 29
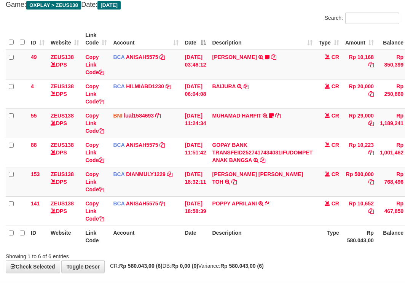
scroll to position [70, 0]
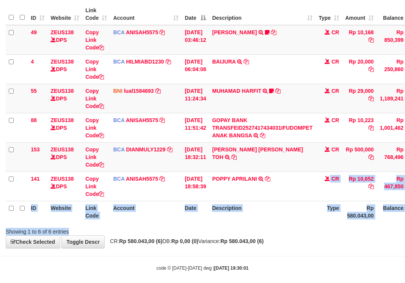
click at [284, 226] on div "Search: ID Website Link Code Account Date Description Type Amount Balance Statu…" at bounding box center [203, 112] width 394 height 248
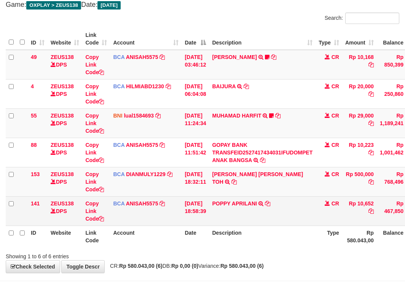
drag, startPoint x: 0, startPoint y: 0, endPoint x: 281, endPoint y: 224, distance: 359.5
click at [281, 224] on td "POPPY APRILANI TRSF E-BANKING CR 0110/FTSCY/WS95271 10652.00POPPY APRILANI" at bounding box center [262, 211] width 107 height 29
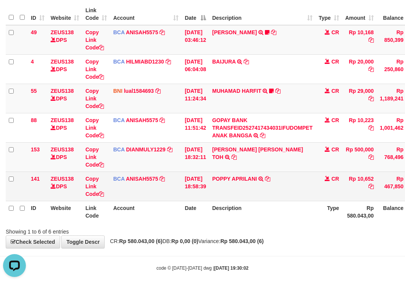
click at [281, 224] on div "ID Website Link Code Account Date Description Type Amount Balance Status Action…" at bounding box center [202, 113] width 405 height 224
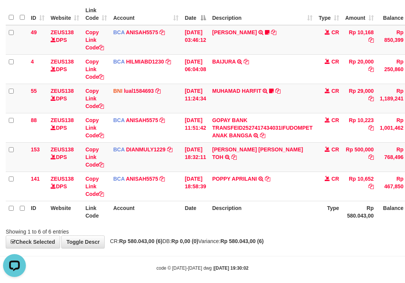
click at [277, 217] on th "Description" at bounding box center [262, 212] width 107 height 22
click at [280, 222] on th "Description" at bounding box center [262, 212] width 107 height 22
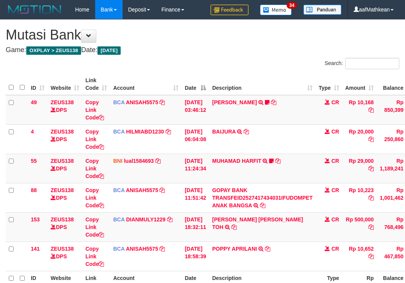
scroll to position [45, 0]
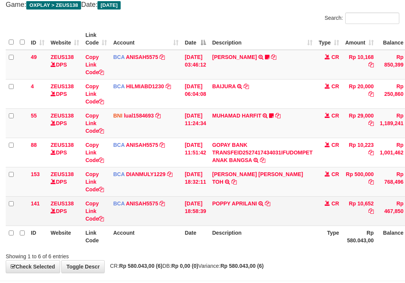
drag, startPoint x: 0, startPoint y: 0, endPoint x: 281, endPoint y: 221, distance: 357.8
click at [281, 221] on td "POPPY APRILANI TRSF E-BANKING CR 0110/FTSCY/WS95271 10652.00POPPY APRILANI" at bounding box center [262, 211] width 107 height 29
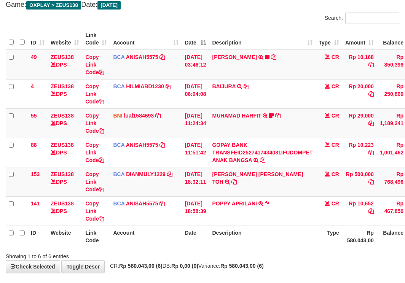
scroll to position [70, 0]
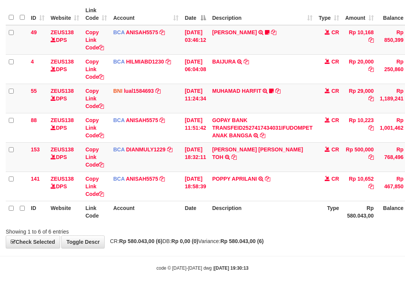
click at [285, 217] on th "Description" at bounding box center [262, 212] width 107 height 22
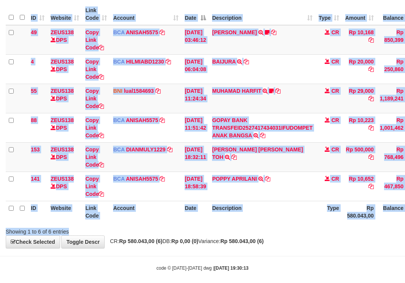
click at [288, 227] on div "Search: ID Website Link Code Account Date Description Type Amount Balance Statu…" at bounding box center [203, 112] width 394 height 248
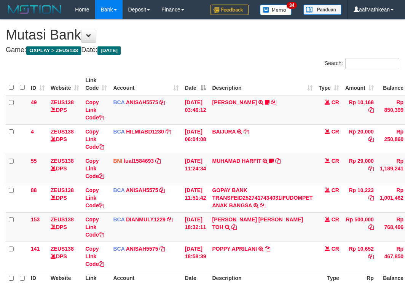
scroll to position [45, 0]
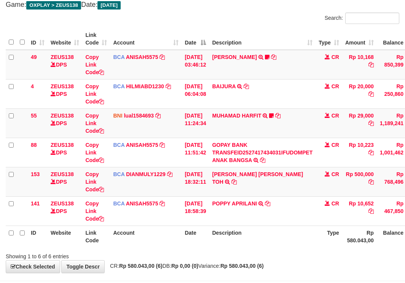
drag, startPoint x: 0, startPoint y: 0, endPoint x: 286, endPoint y: 228, distance: 366.0
click at [286, 228] on th "Description" at bounding box center [262, 237] width 107 height 22
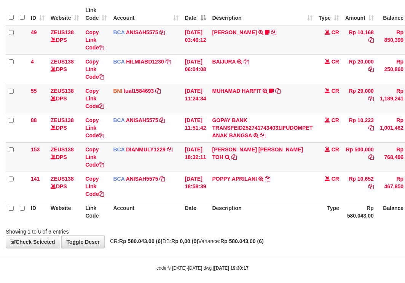
click at [284, 227] on div "Search: ID Website Link Code Account Date Description Type Amount Balance Statu…" at bounding box center [203, 112] width 394 height 248
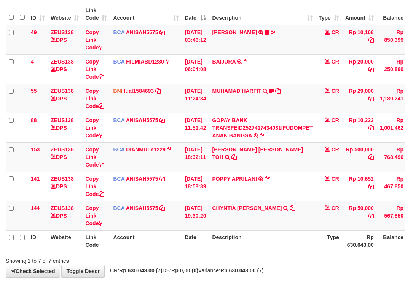
click at [283, 232] on th "Description" at bounding box center [262, 241] width 107 height 22
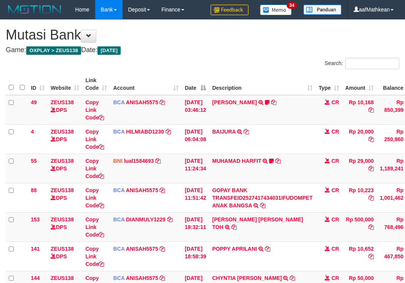
scroll to position [70, 0]
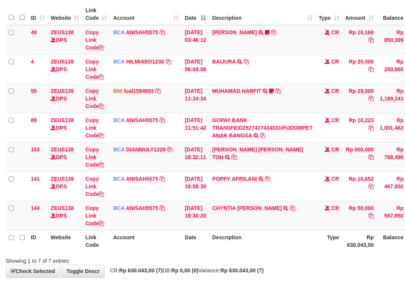
click at [283, 232] on th "Description" at bounding box center [262, 241] width 107 height 22
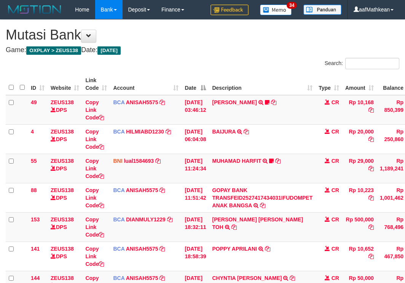
scroll to position [70, 0]
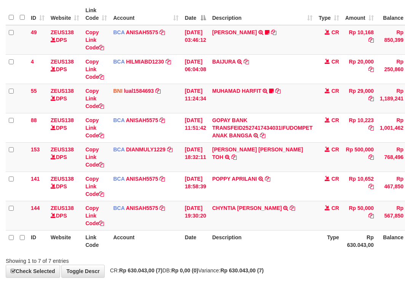
click at [291, 233] on th "Description" at bounding box center [262, 241] width 107 height 22
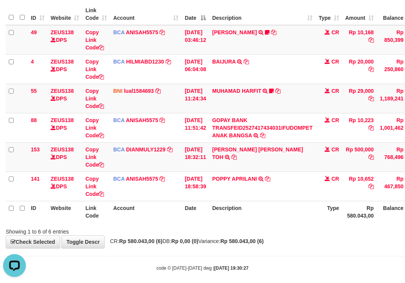
click at [288, 232] on div "Showing 1 to 6 of 6 entries" at bounding box center [202, 230] width 405 height 11
click at [289, 232] on div "Showing 1 to 6 of 6 entries" at bounding box center [202, 230] width 405 height 11
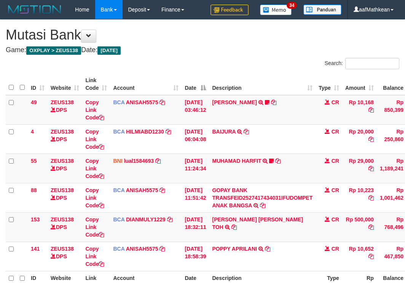
scroll to position [45, 0]
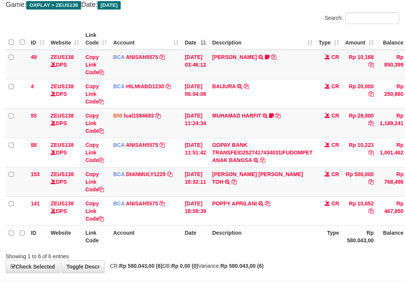
click at [288, 232] on th "Description" at bounding box center [262, 237] width 107 height 22
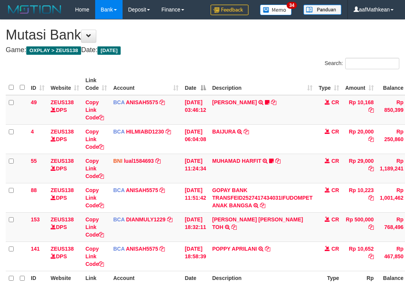
scroll to position [45, 0]
